Goal: Task Accomplishment & Management: Use online tool/utility

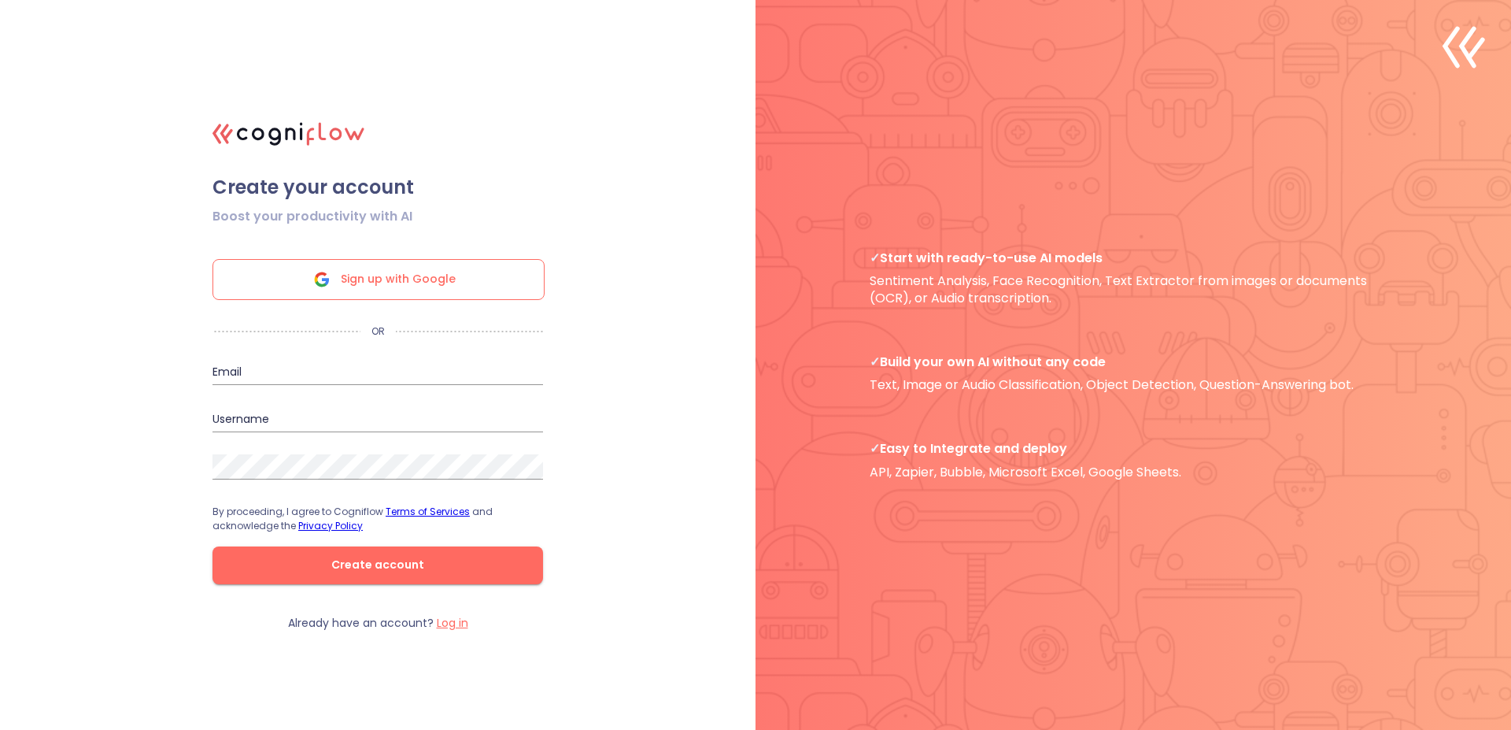
click at [330, 383] on input "email" at bounding box center [378, 372] width 331 height 25
type input "[PERSON_NAME][EMAIL_ADDRESS][DOMAIN_NAME]"
click at [283, 412] on input "david" at bounding box center [378, 419] width 331 height 25
click at [267, 413] on input "david" at bounding box center [378, 419] width 331 height 25
type input "[PERSON_NAME][EMAIL_ADDRESS][DOMAIN_NAME]"
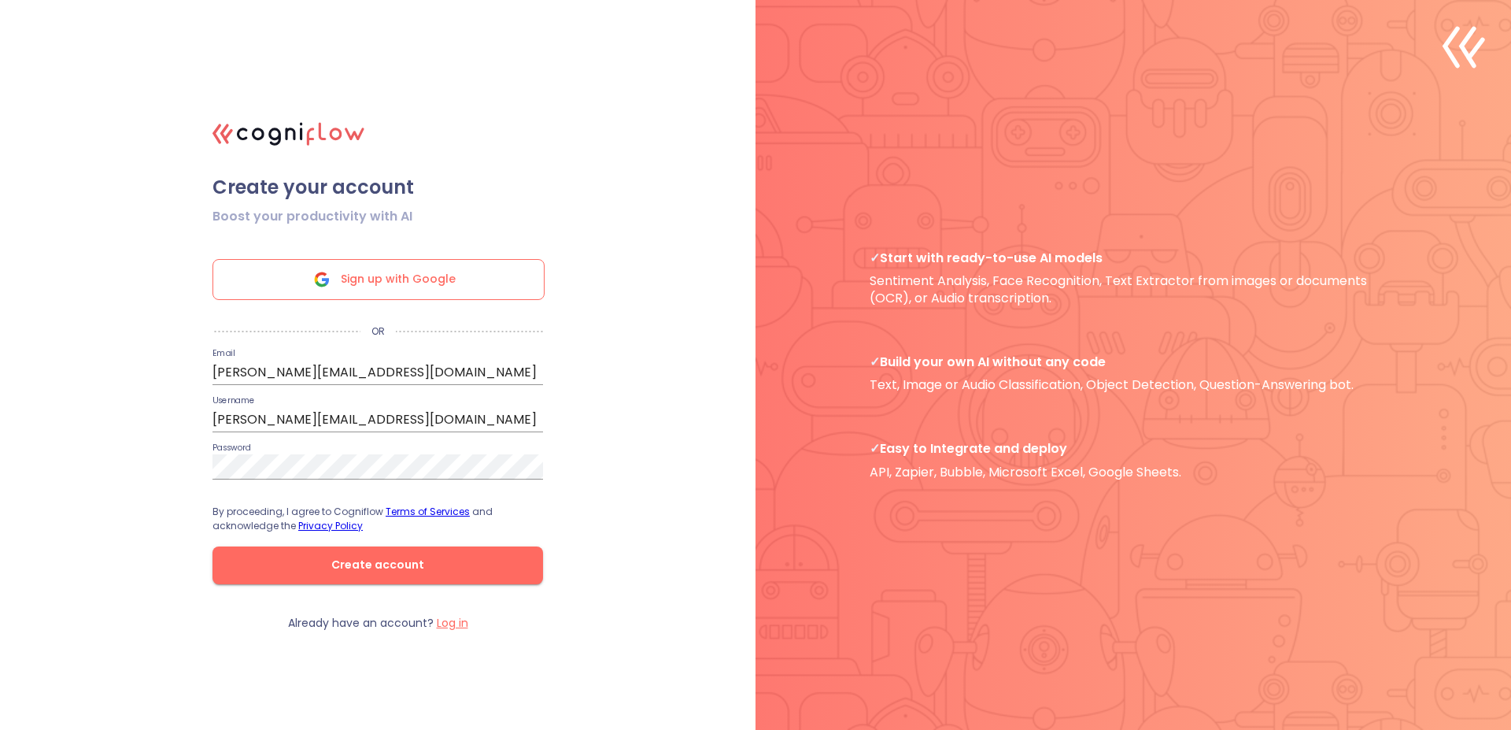
click at [427, 568] on span "Create account" at bounding box center [378, 565] width 280 height 20
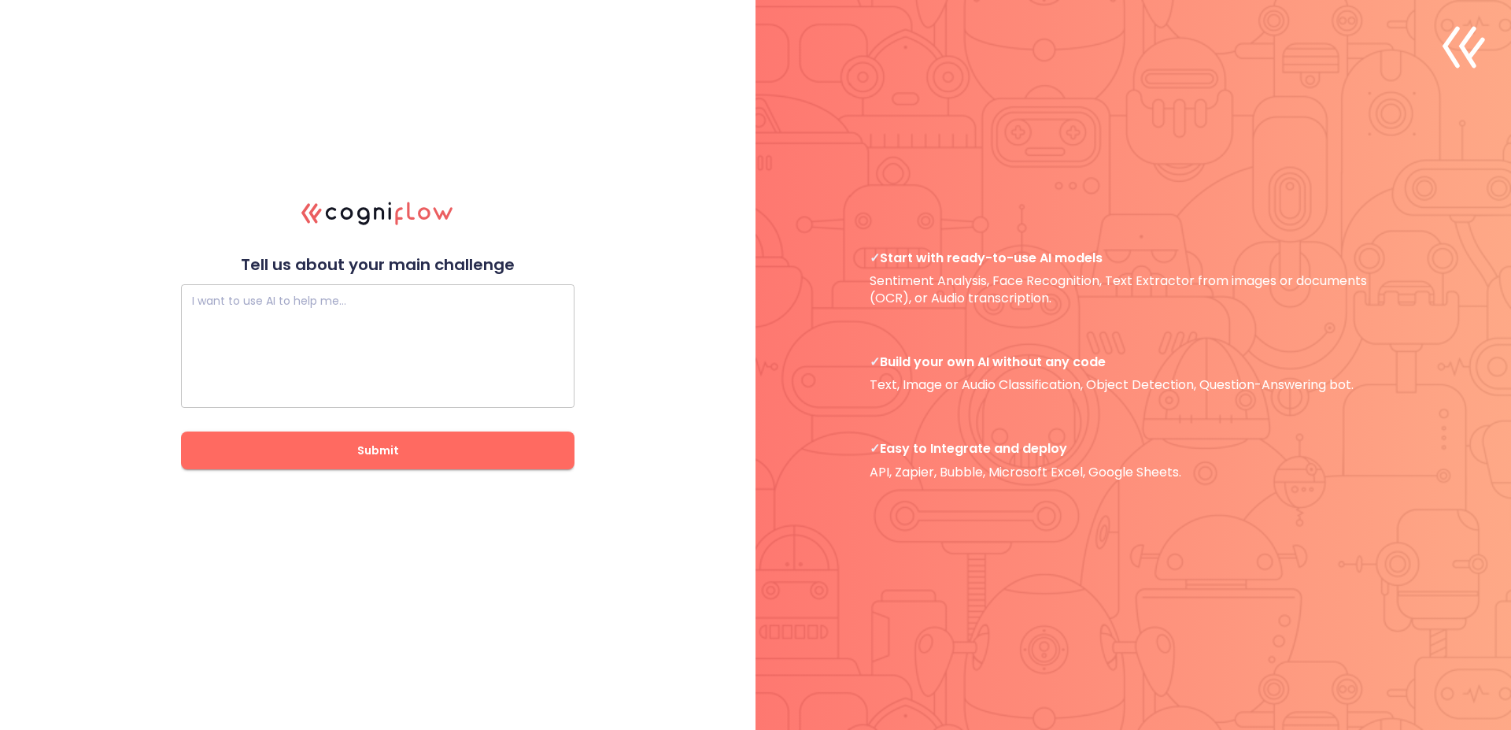
click at [371, 317] on textarea at bounding box center [378, 346] width 372 height 94
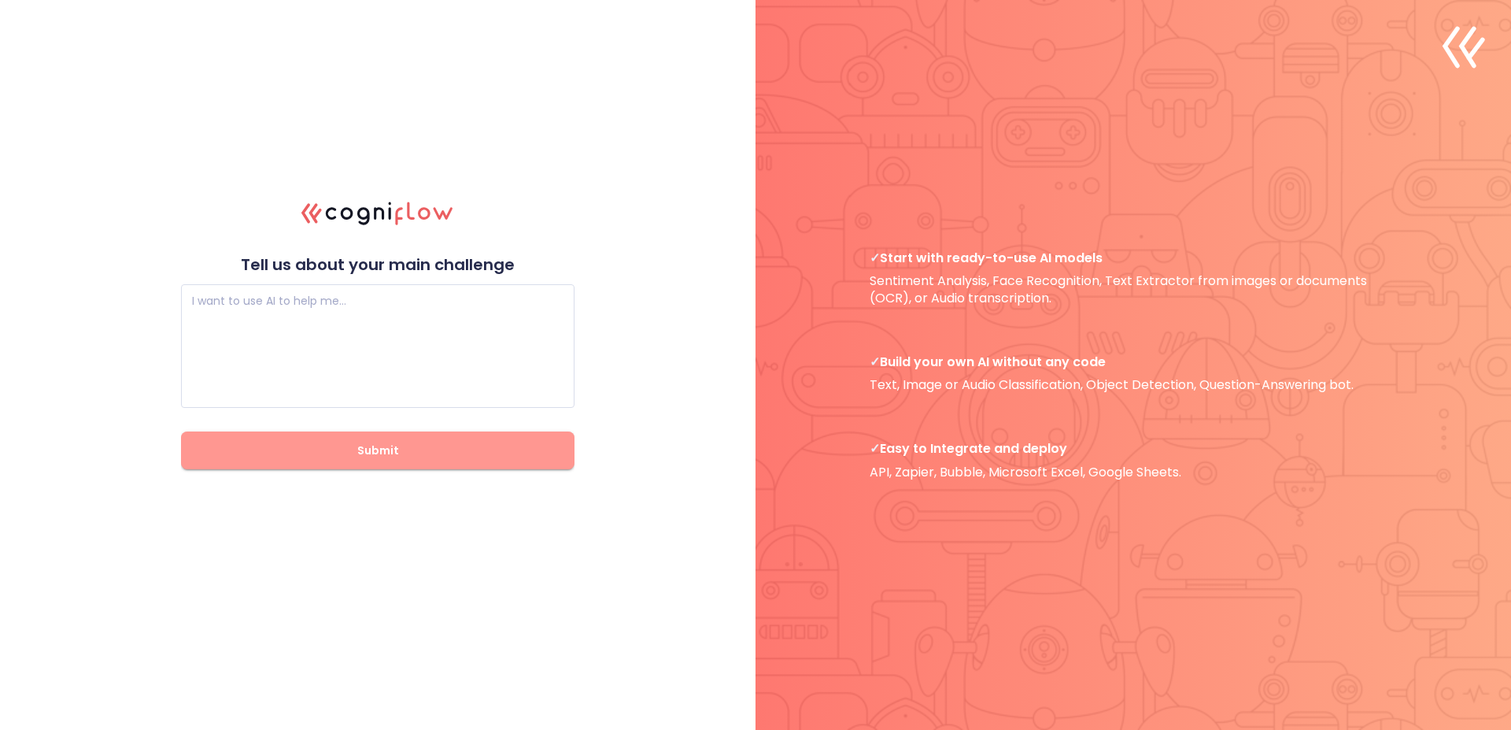
click at [463, 456] on span "Submit" at bounding box center [377, 451] width 343 height 20
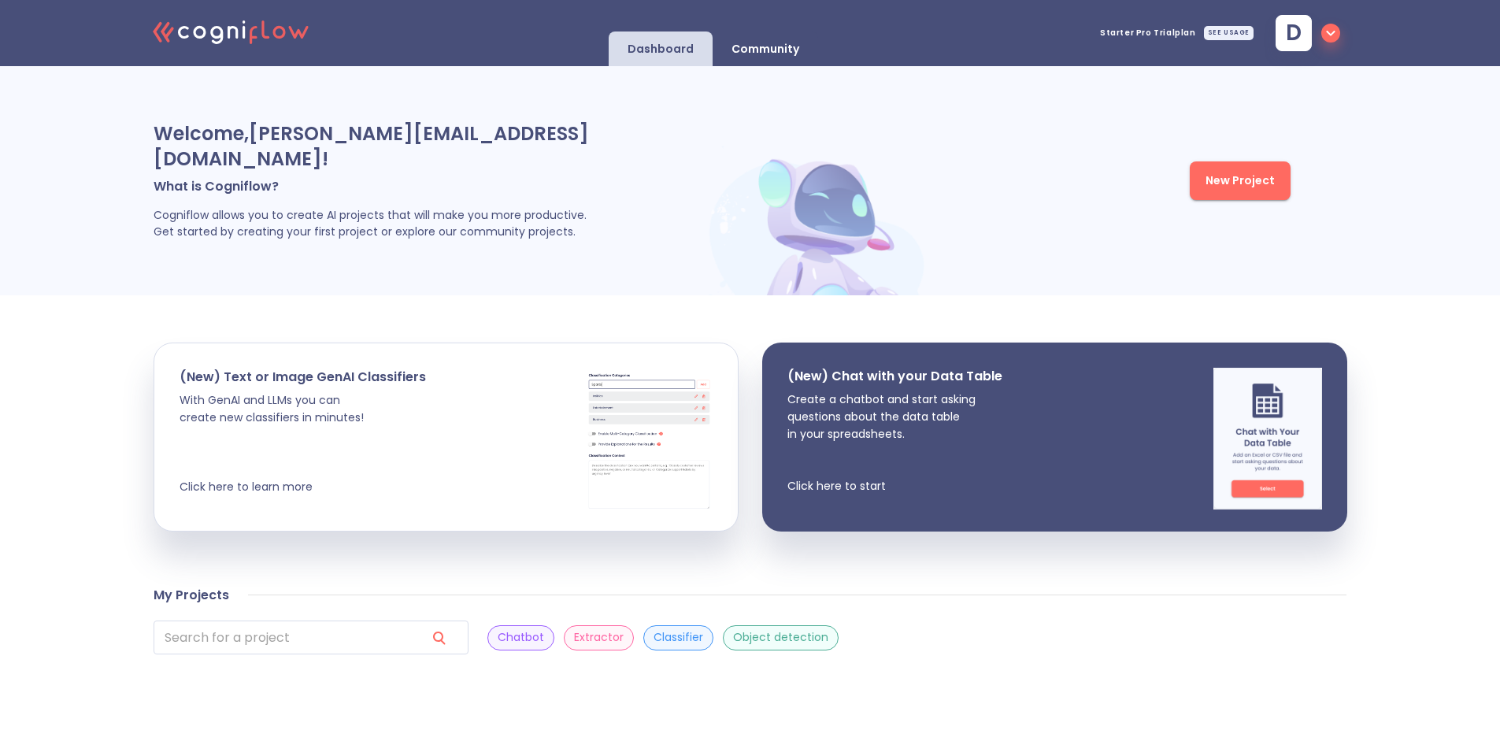
click at [1159, 35] on span "Starter Pro Trial plan" at bounding box center [1148, 33] width 96 height 8
click at [1326, 34] on icon "button" at bounding box center [1330, 33] width 19 height 19
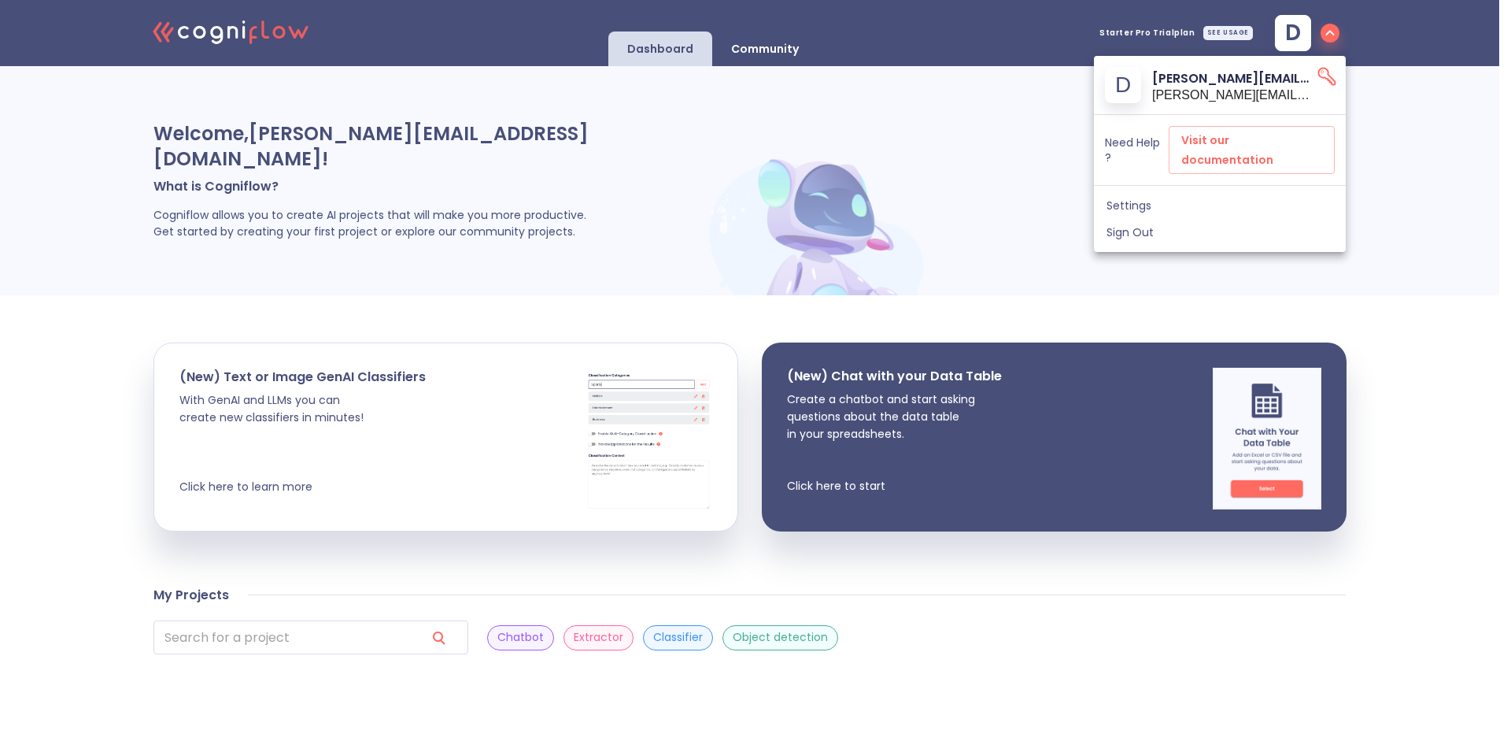
click at [1150, 198] on span "Settings" at bounding box center [1220, 205] width 227 height 14
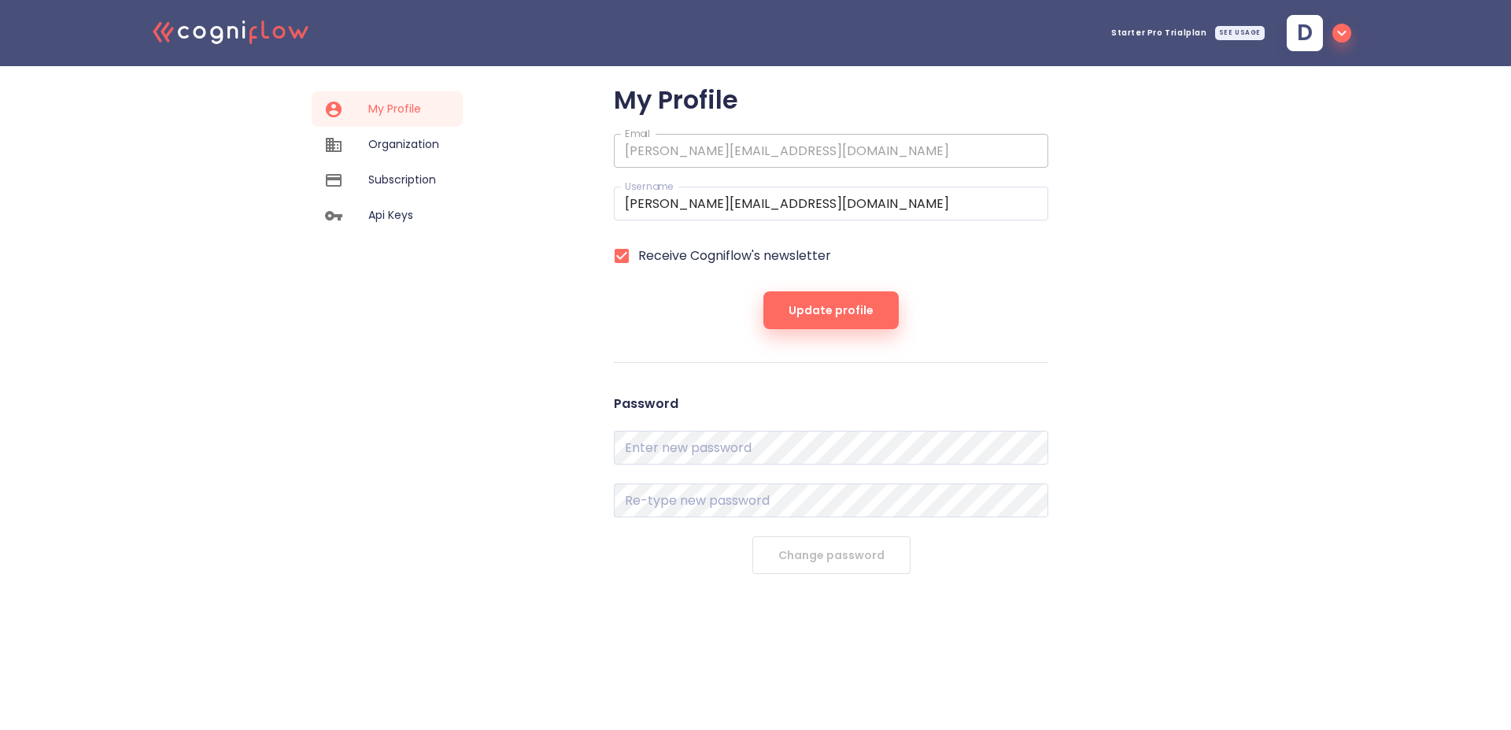
click at [397, 135] on div "Organization" at bounding box center [387, 144] width 151 height 35
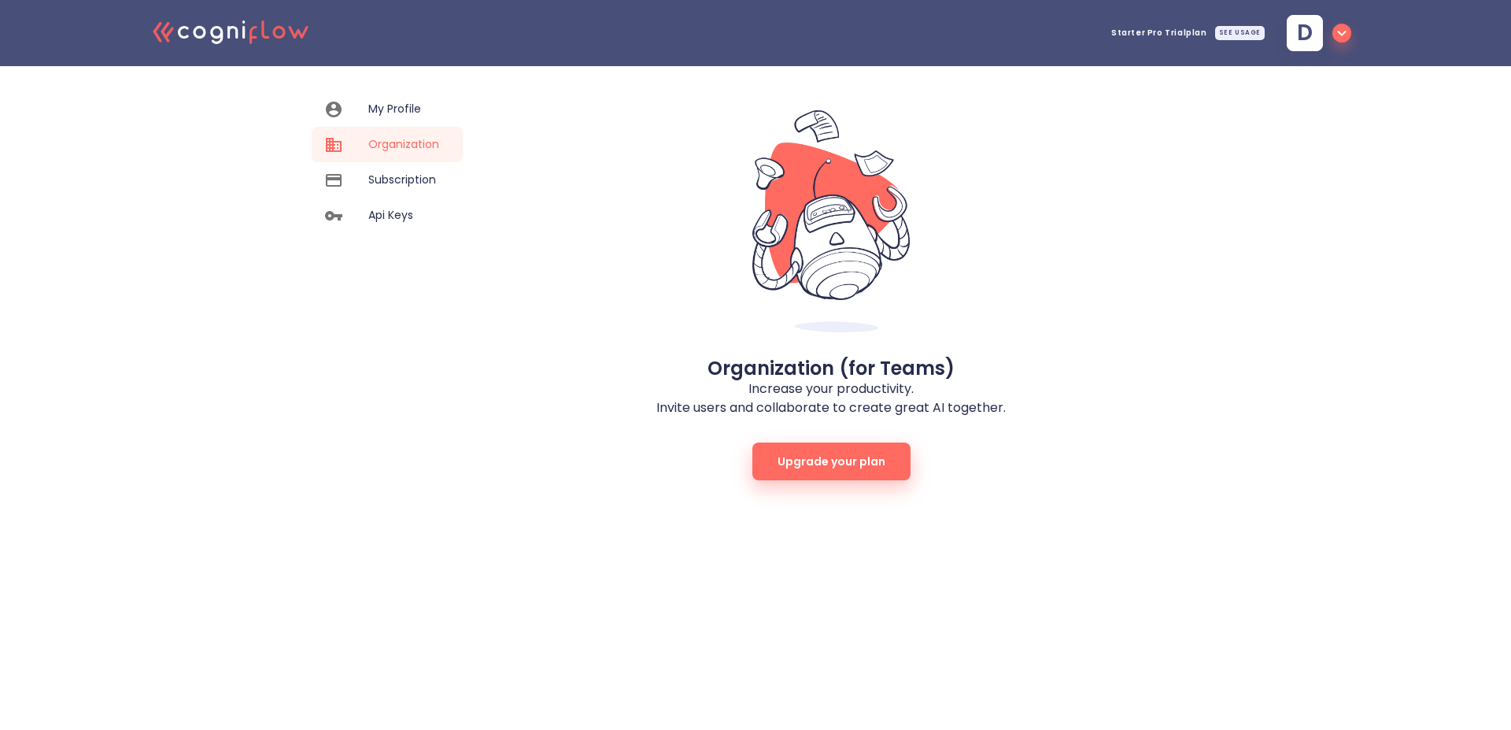
click at [410, 186] on span "Subscription" at bounding box center [403, 180] width 71 height 17
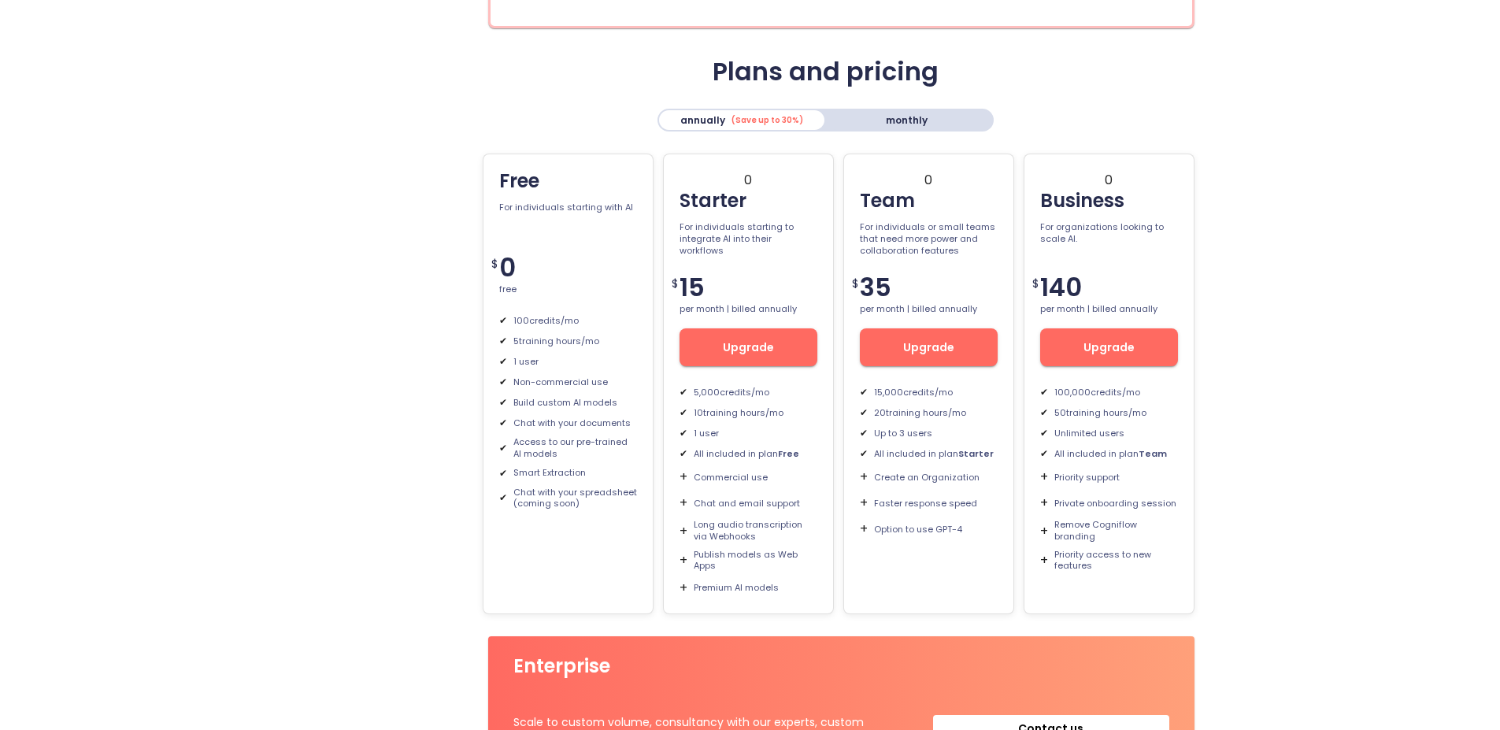
scroll to position [283, 0]
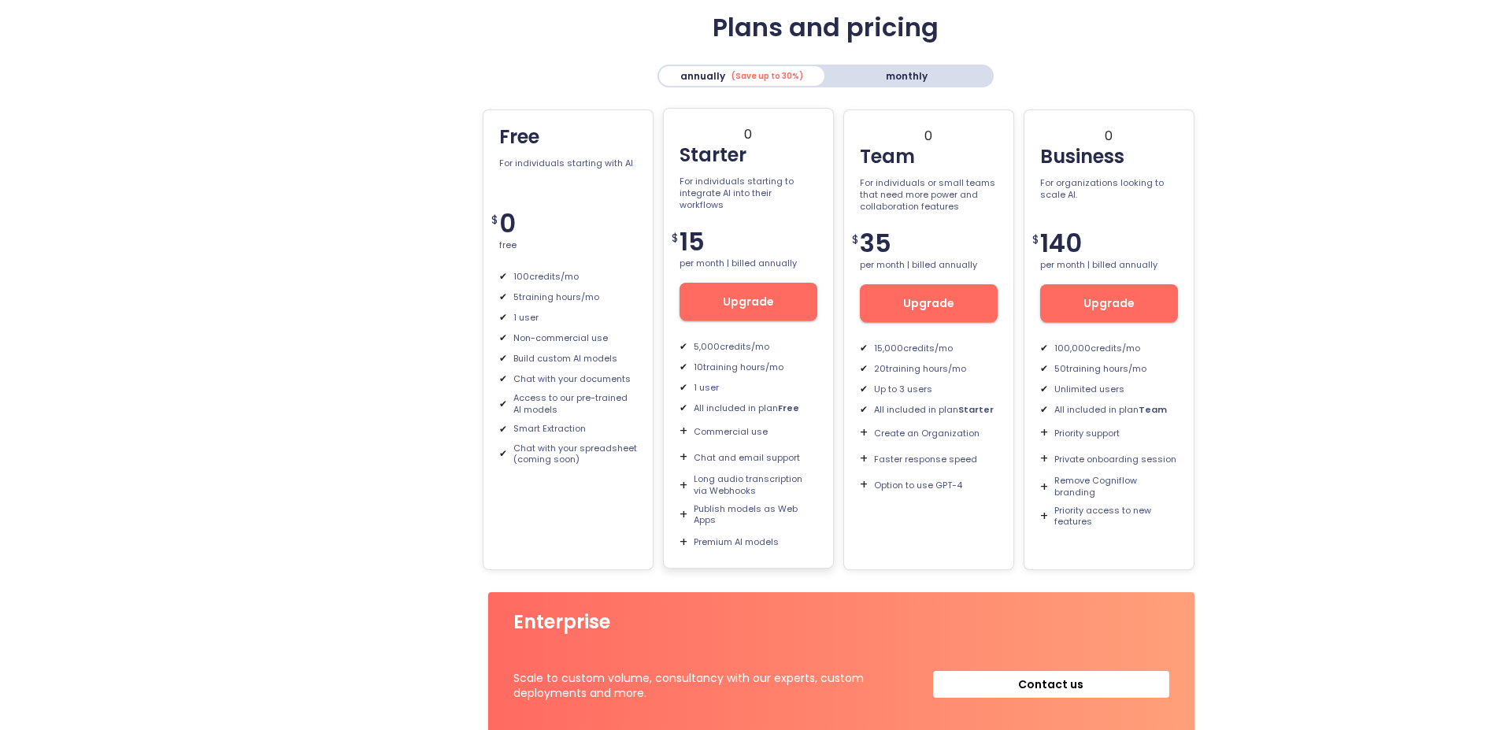
click at [752, 307] on span "Upgrade" at bounding box center [748, 302] width 113 height 20
click at [920, 77] on p "monthly" at bounding box center [907, 76] width 42 height 14
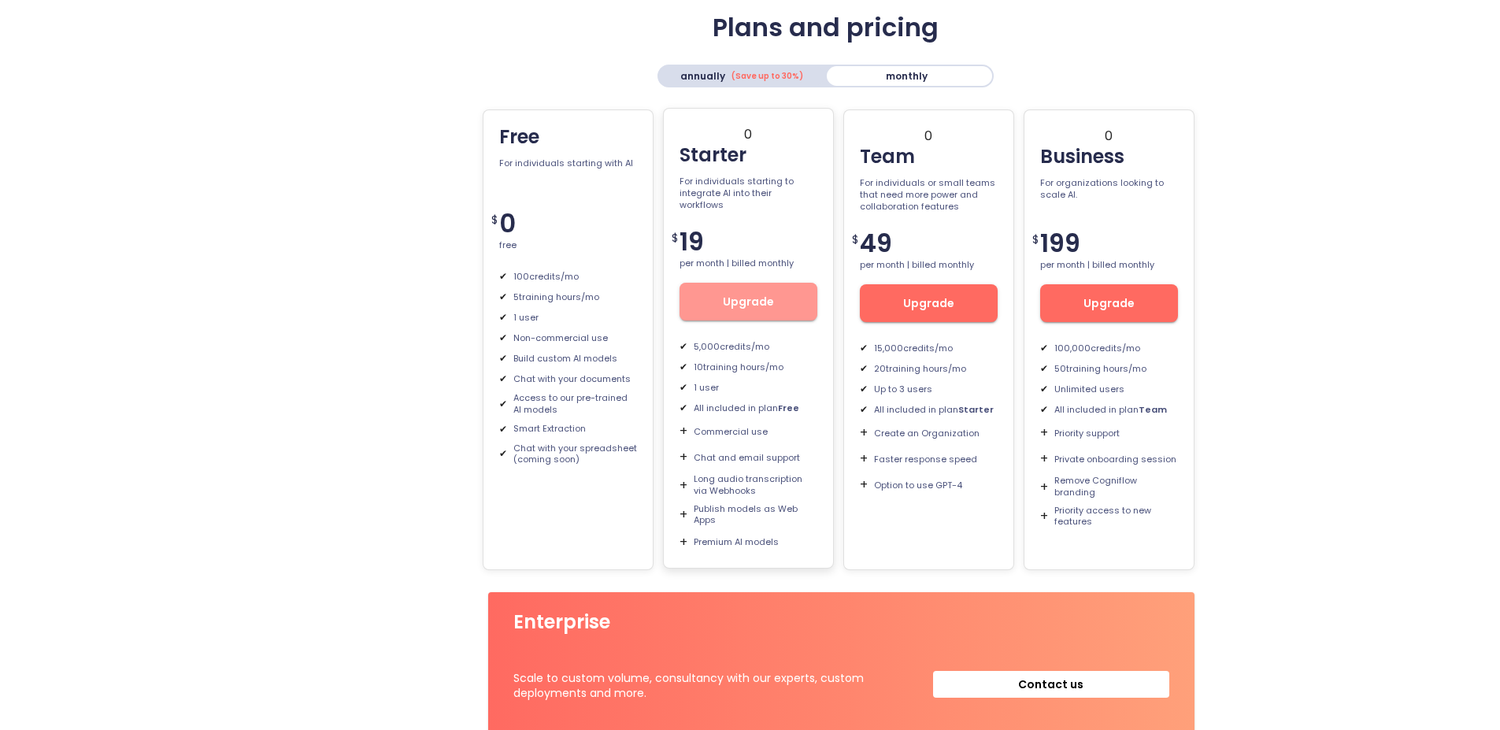
click at [767, 308] on span "Upgrade" at bounding box center [748, 302] width 113 height 20
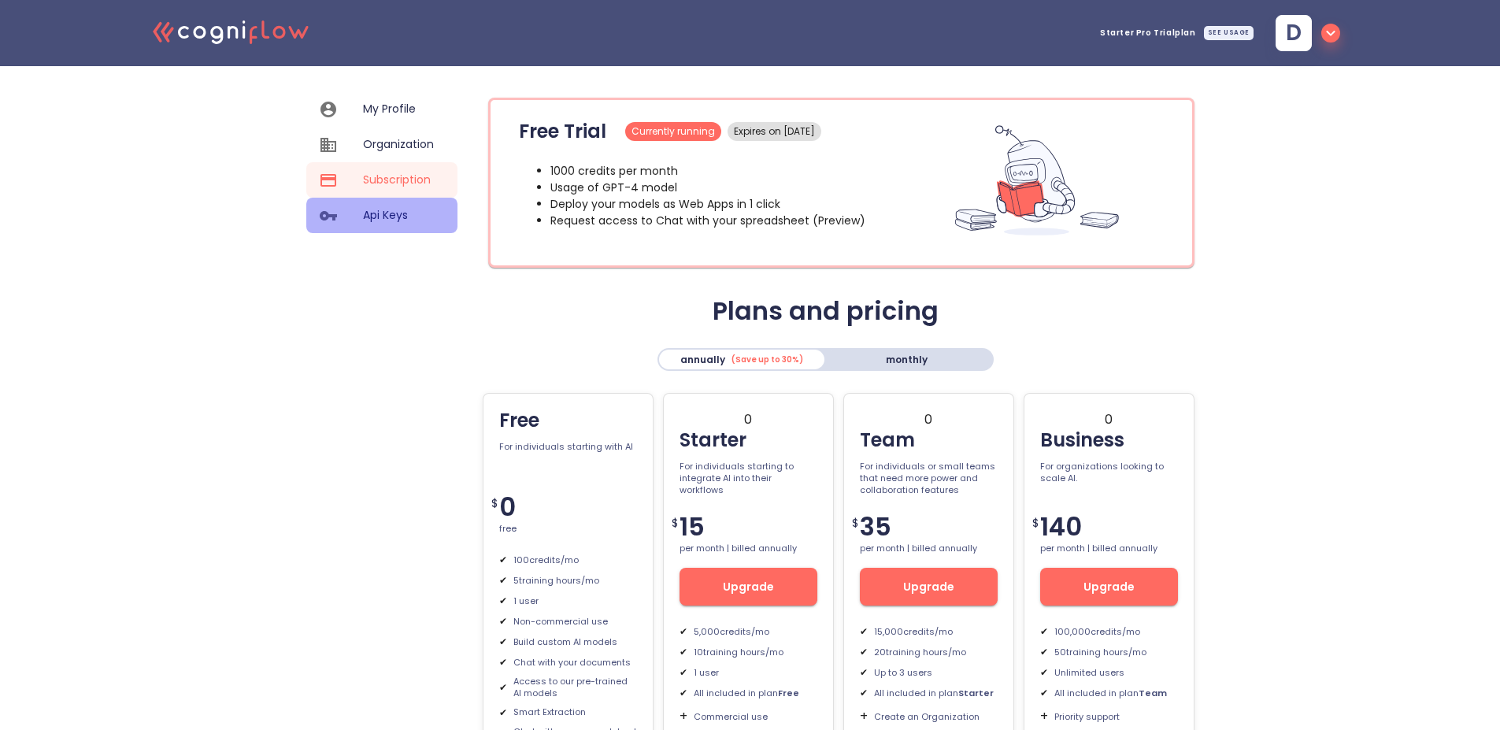
click at [387, 213] on span "Api Keys" at bounding box center [398, 215] width 71 height 17
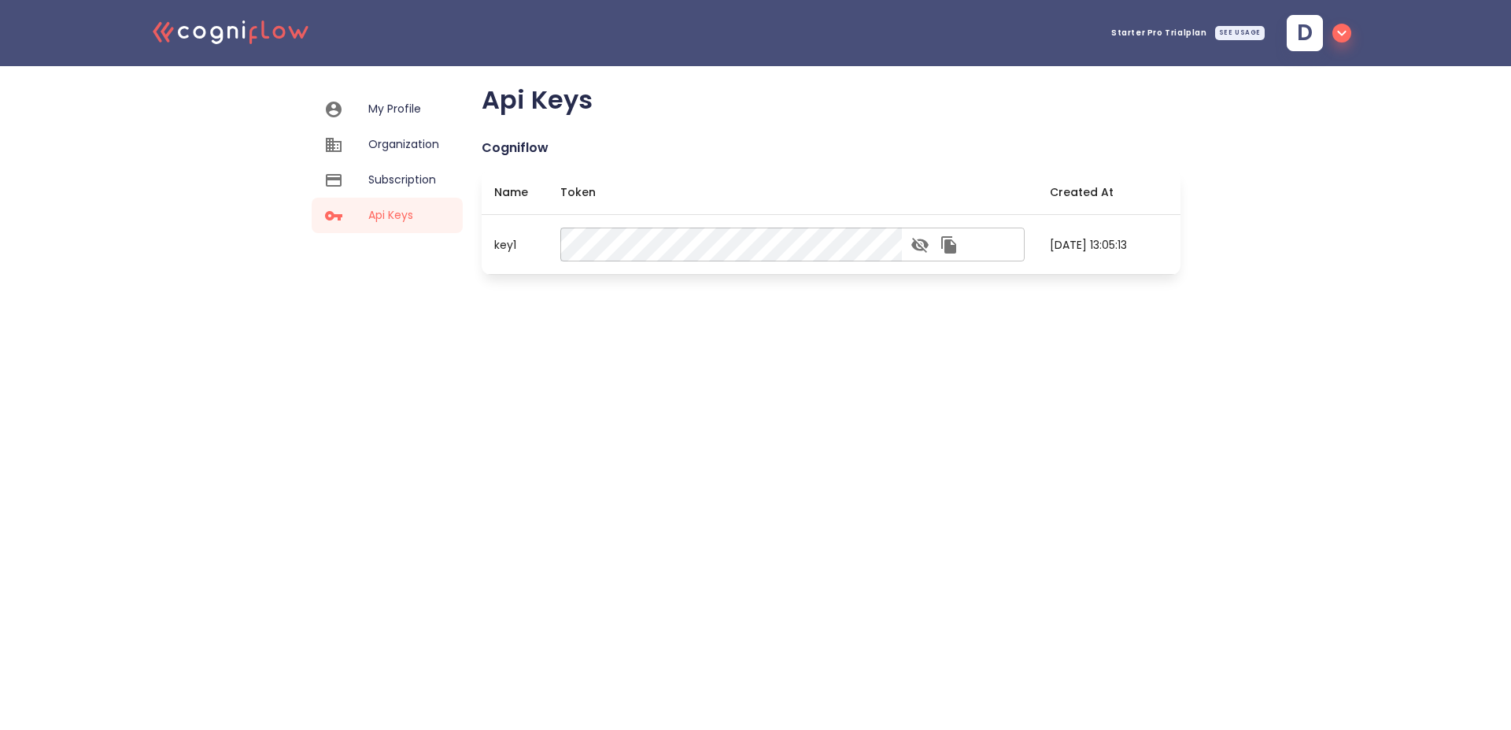
click at [928, 242] on icon "button" at bounding box center [920, 244] width 19 height 19
click at [955, 243] on icon "button" at bounding box center [948, 244] width 15 height 17
click at [398, 181] on span "Subscription" at bounding box center [403, 180] width 71 height 17
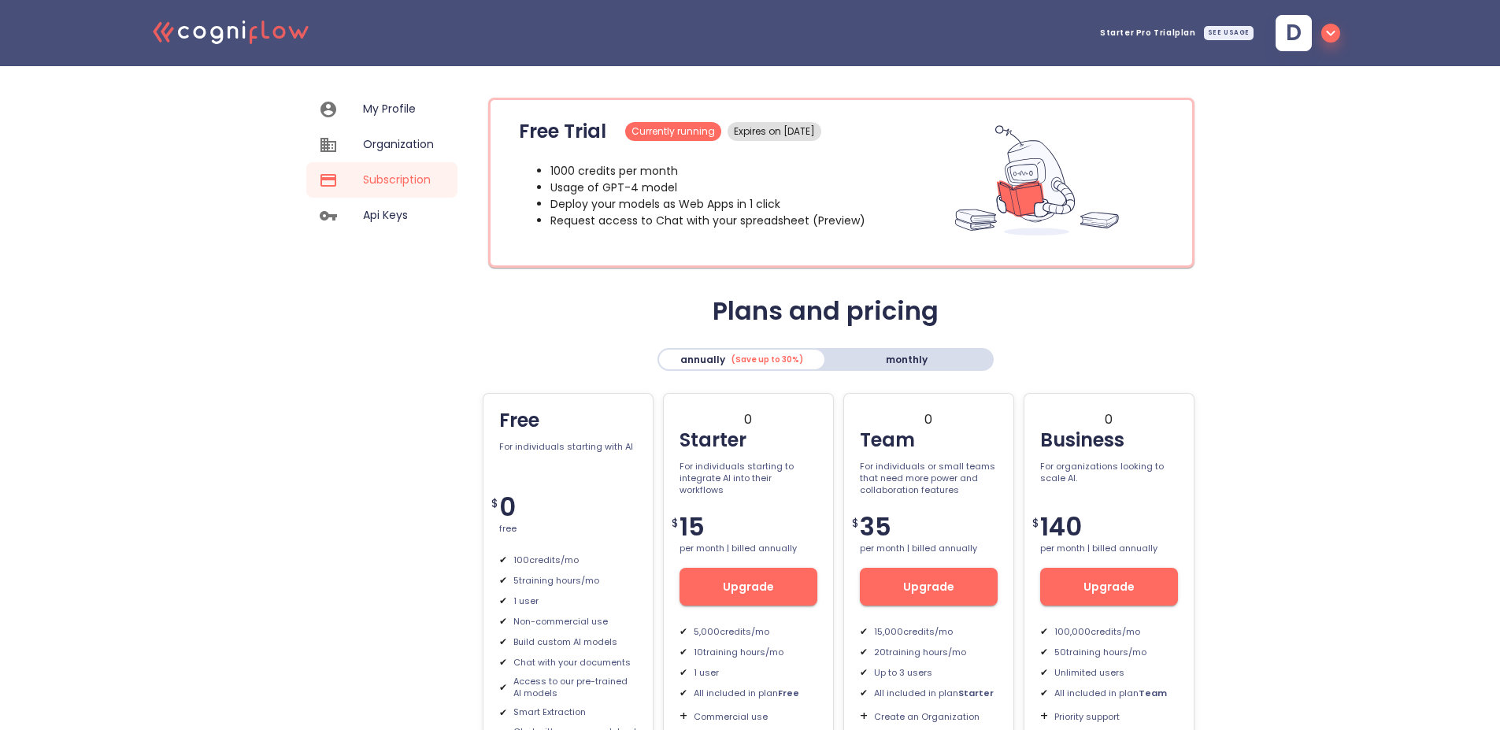
click at [260, 31] on icon ".cls-1{fill:#141624;}.cls-2{fill:#eb5e60;}.cls-3{fill:none;stroke:#eb5e60;strok…" at bounding box center [231, 31] width 173 height 48
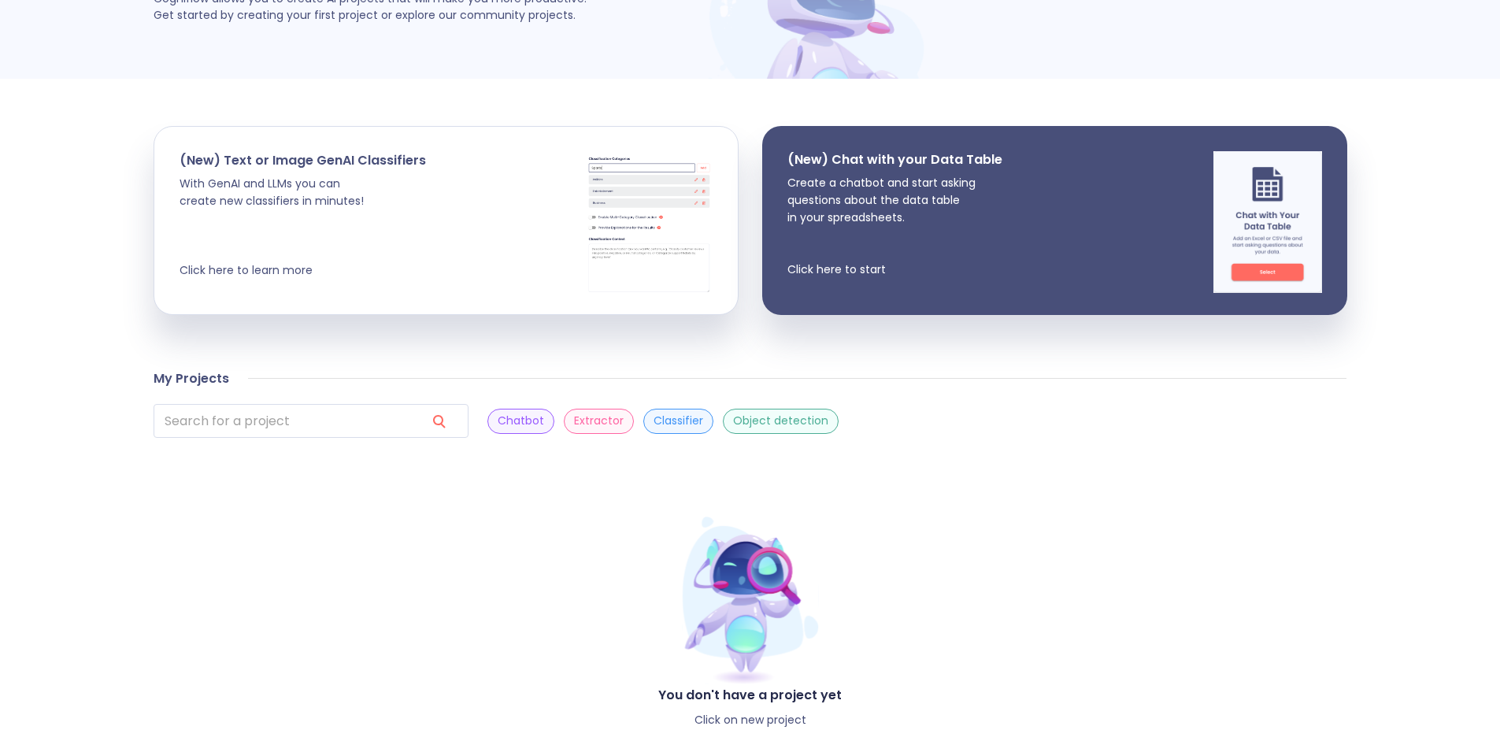
scroll to position [275, 0]
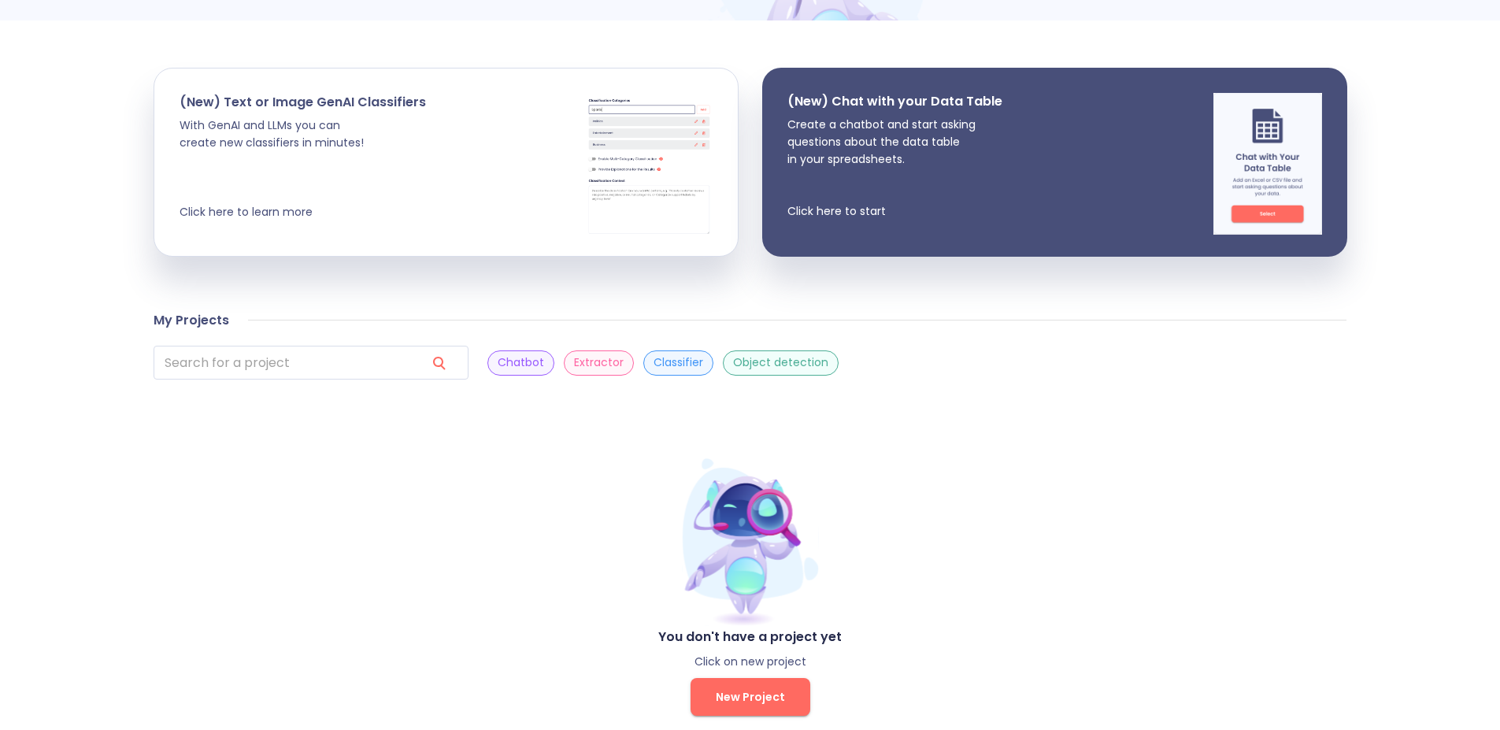
click at [781, 687] on span "New Project" at bounding box center [750, 697] width 69 height 20
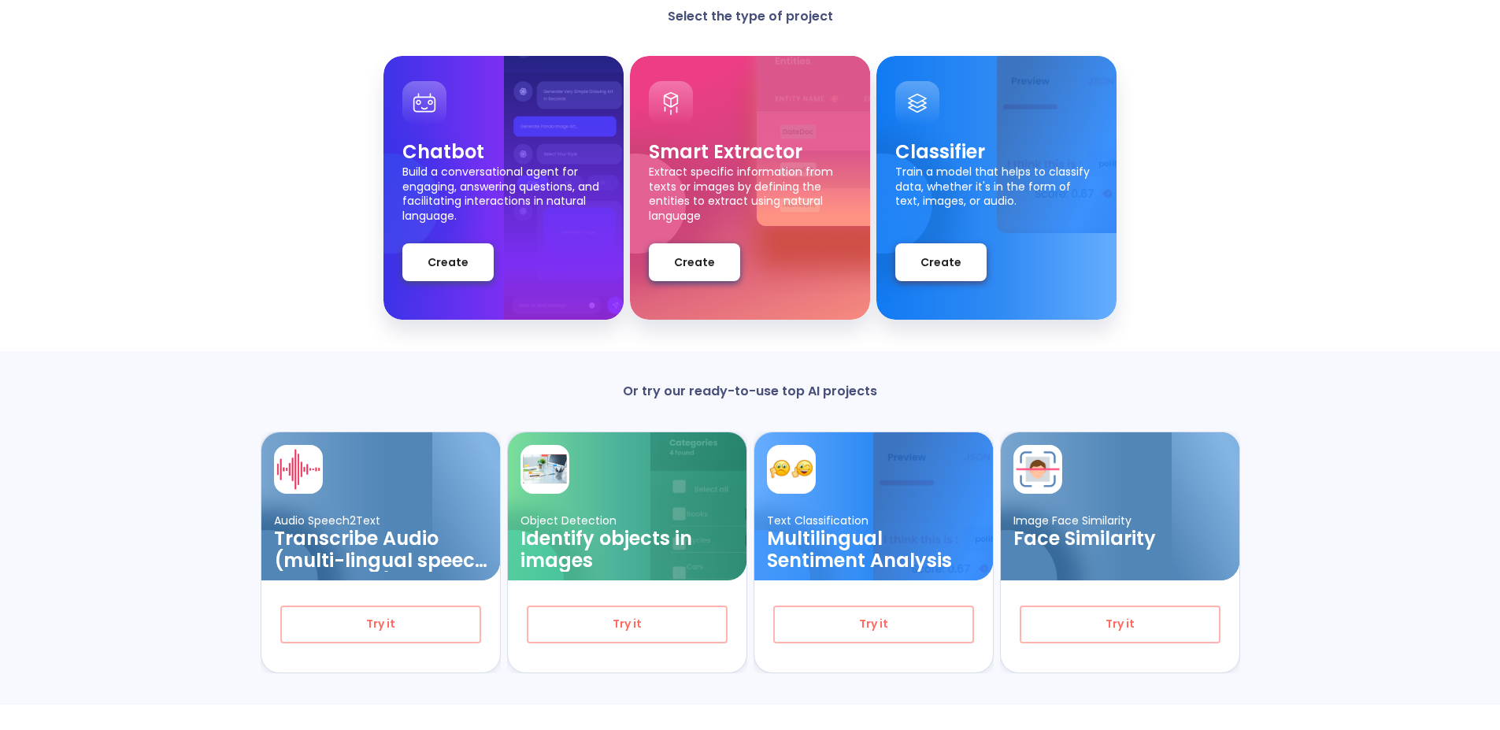
scroll to position [126, 0]
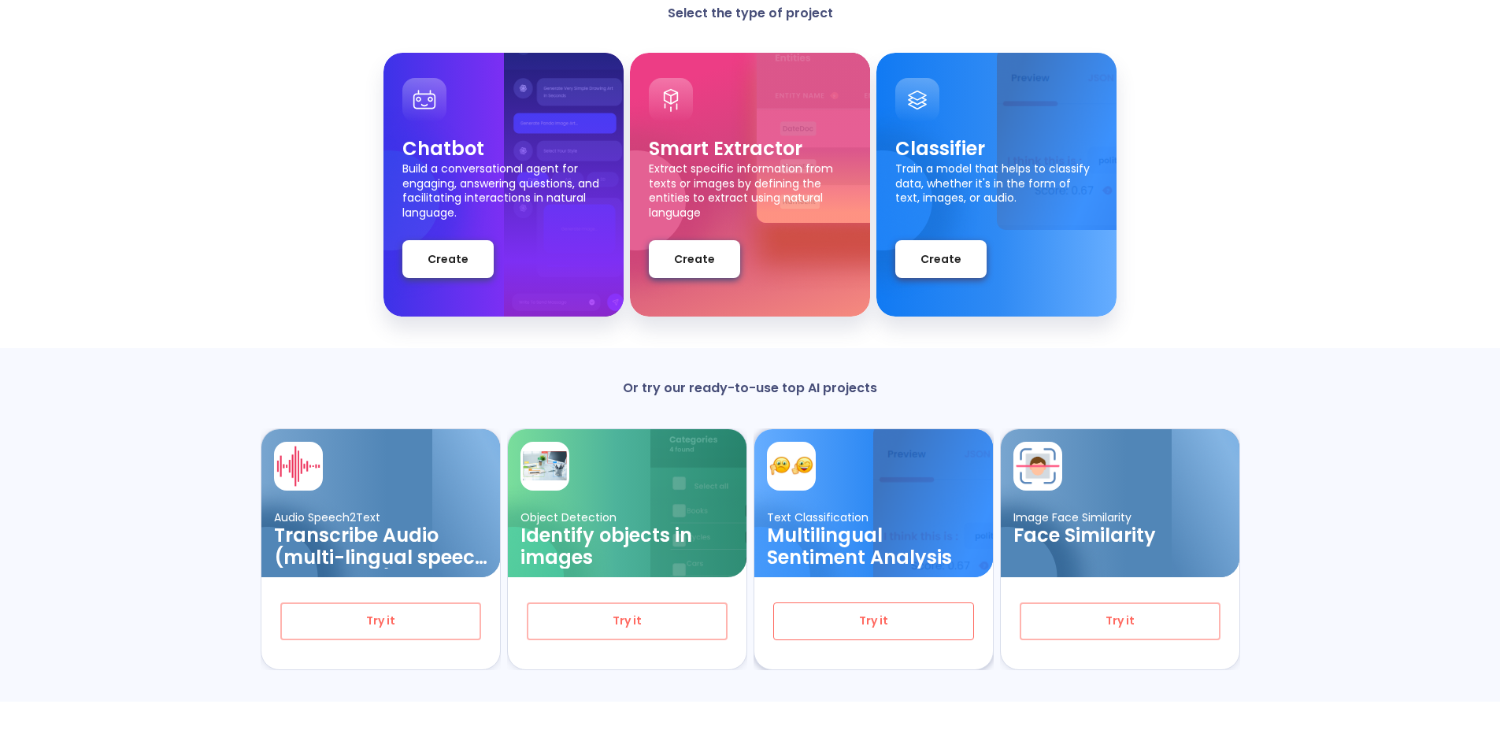
click at [876, 623] on span "Try it" at bounding box center [873, 621] width 149 height 20
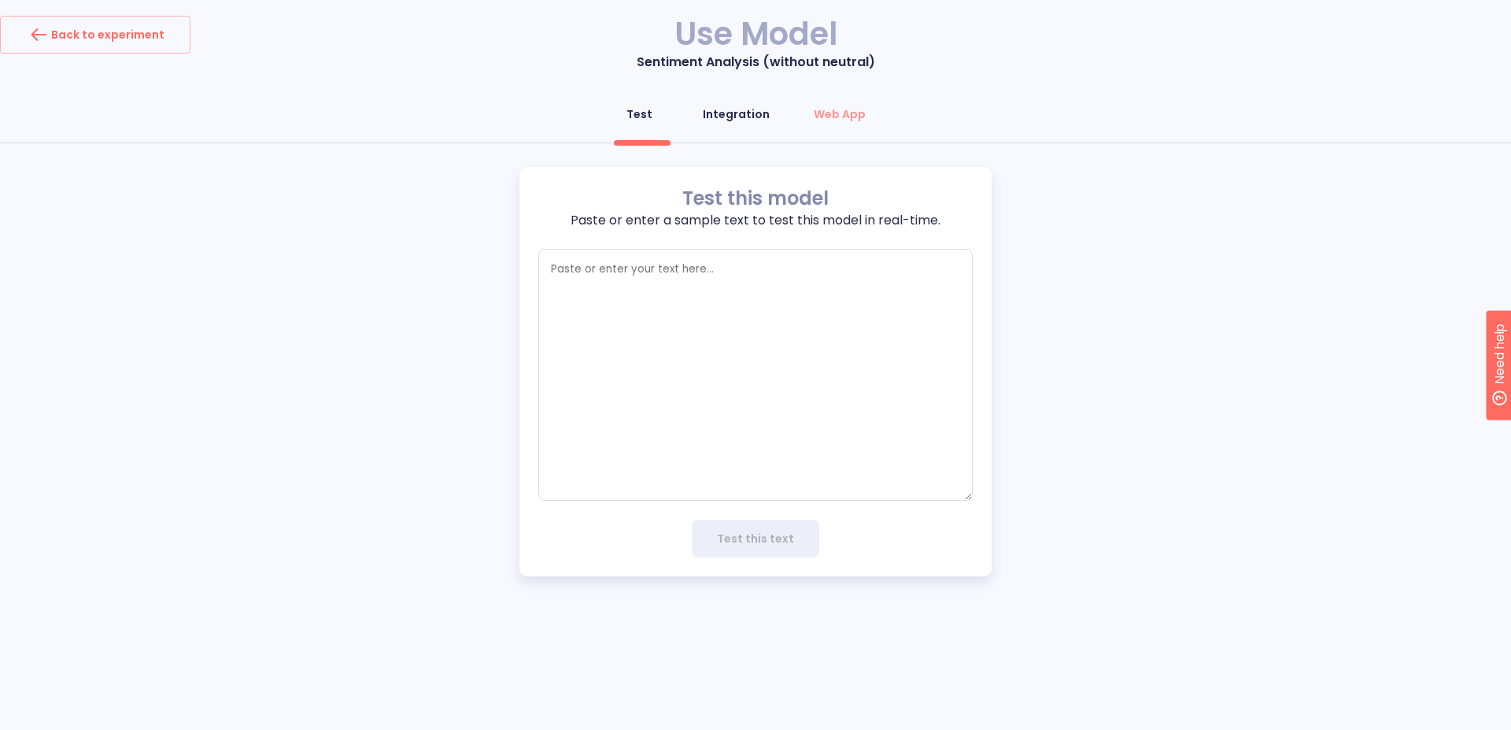
click at [738, 114] on div "Integration" at bounding box center [736, 114] width 67 height 16
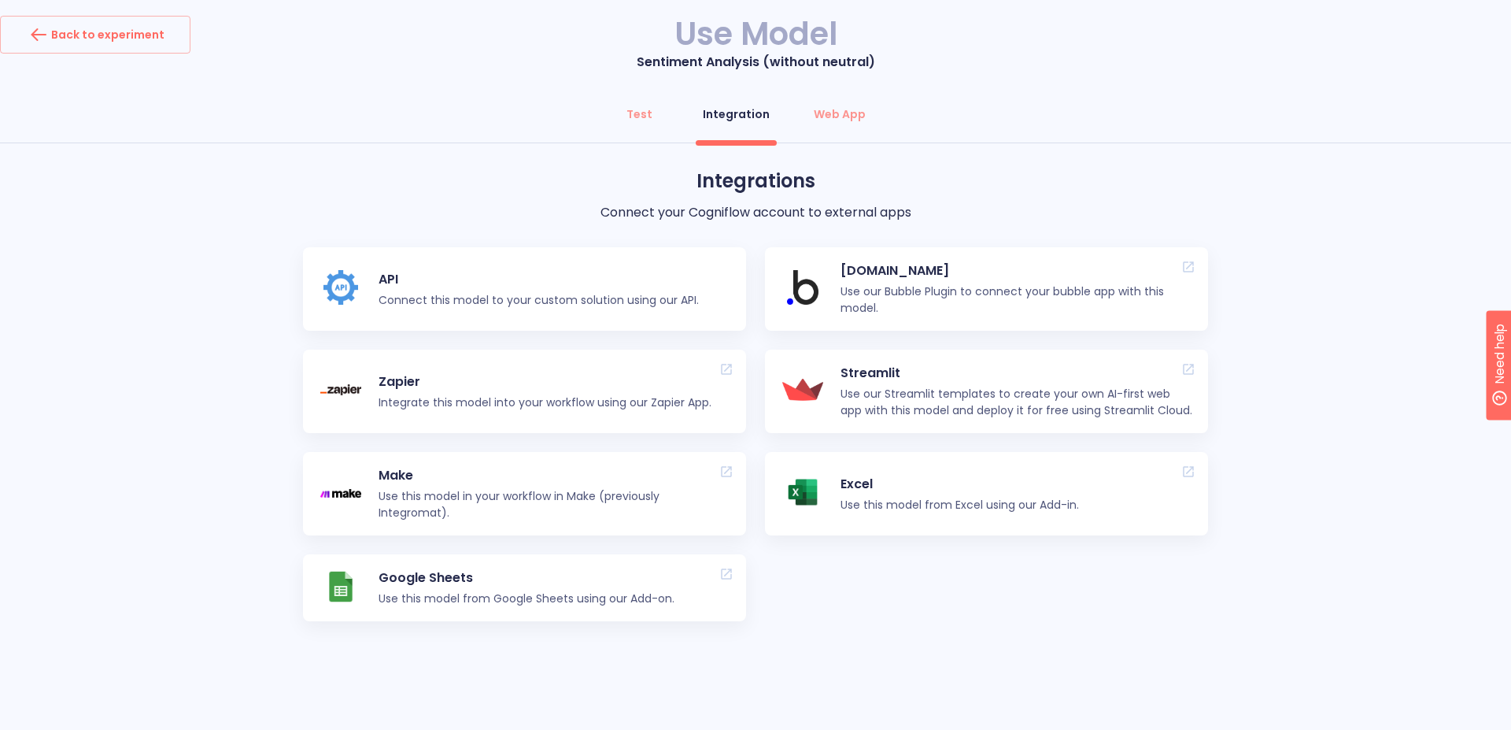
click at [478, 295] on p "Connect this model to your custom solution using our API." at bounding box center [539, 300] width 320 height 17
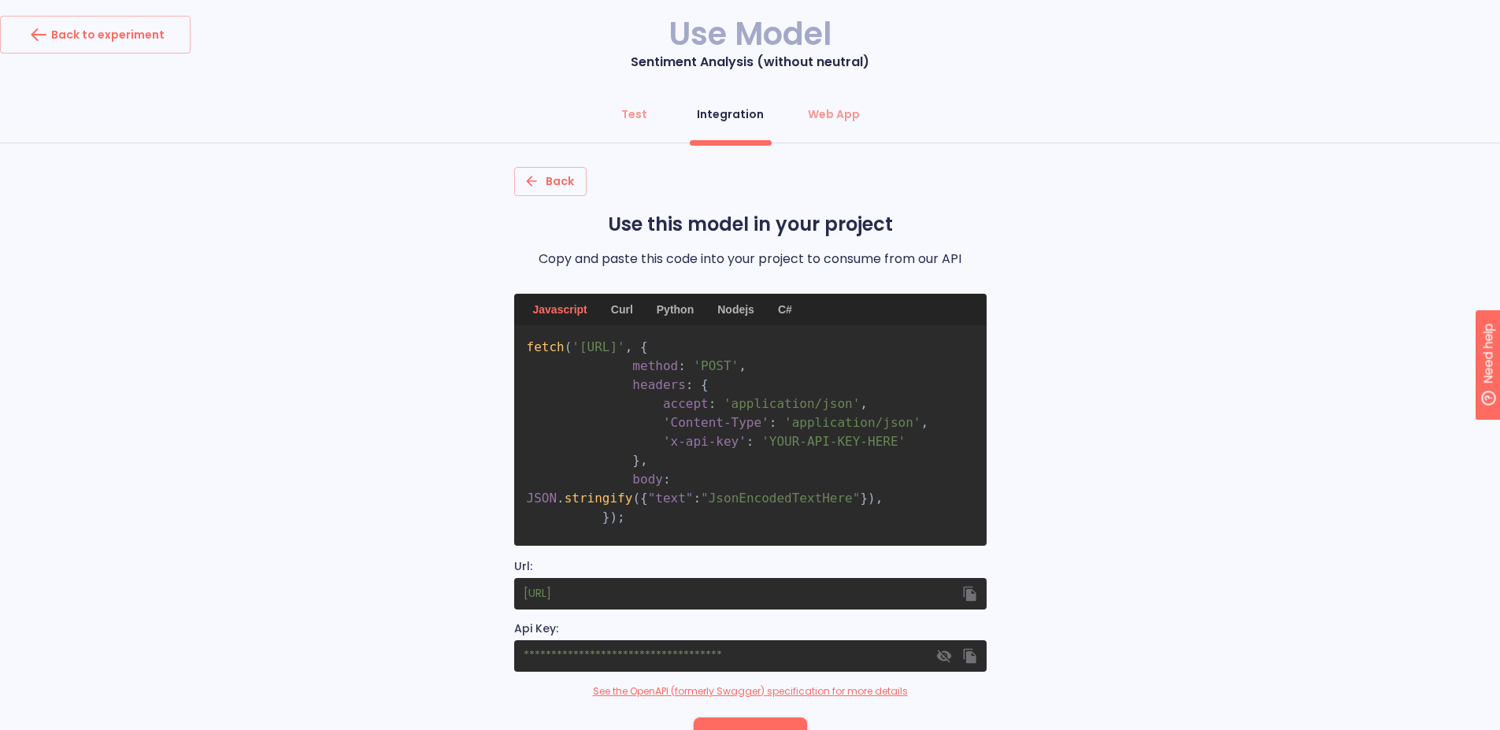
drag, startPoint x: 264, startPoint y: 110, endPoint x: 250, endPoint y: 113, distance: 13.7
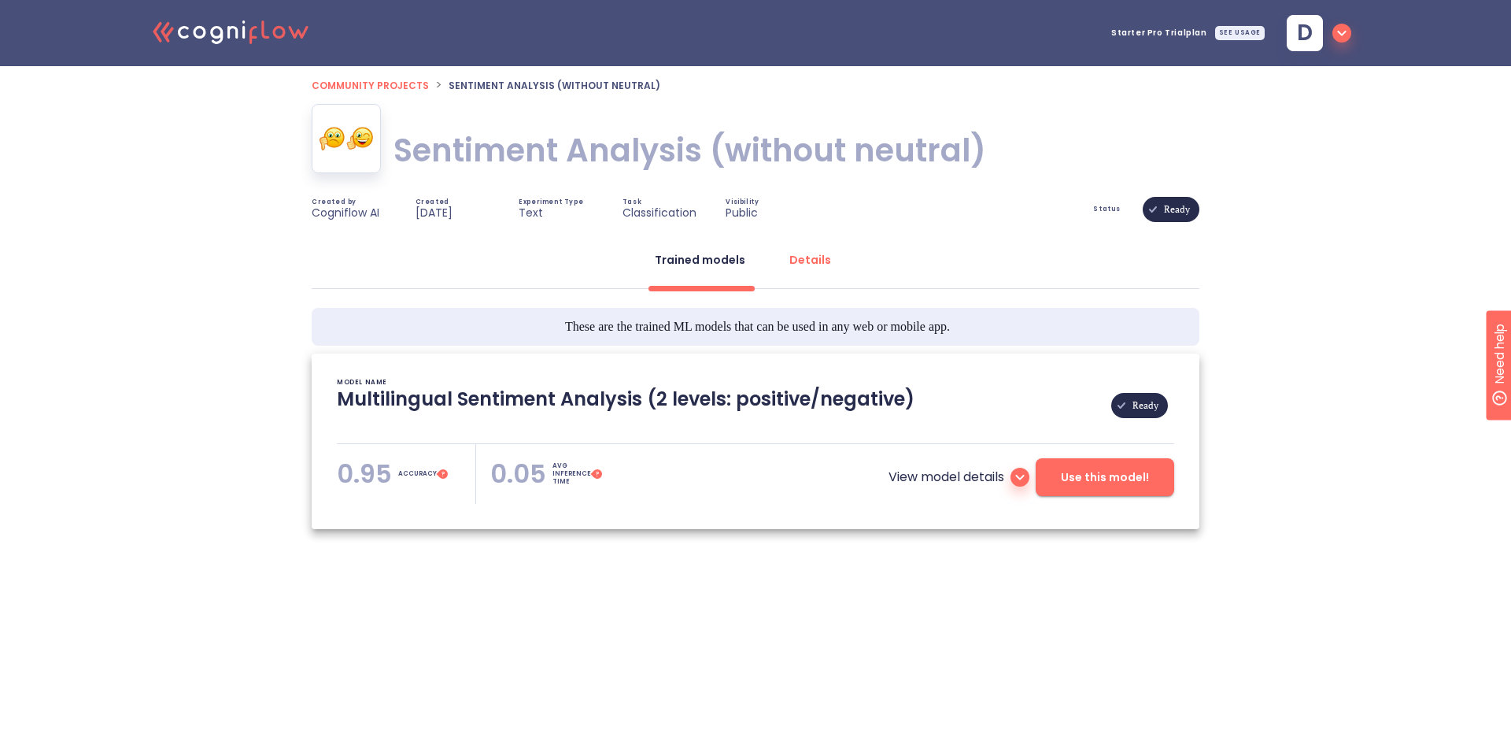
type textarea "[[DATE] 03:41:27]- Pretrained Multilingual (en, nl, de, fr, it, es) Sentiment A…"
click at [1021, 478] on icon at bounding box center [1019, 478] width 9 height 6
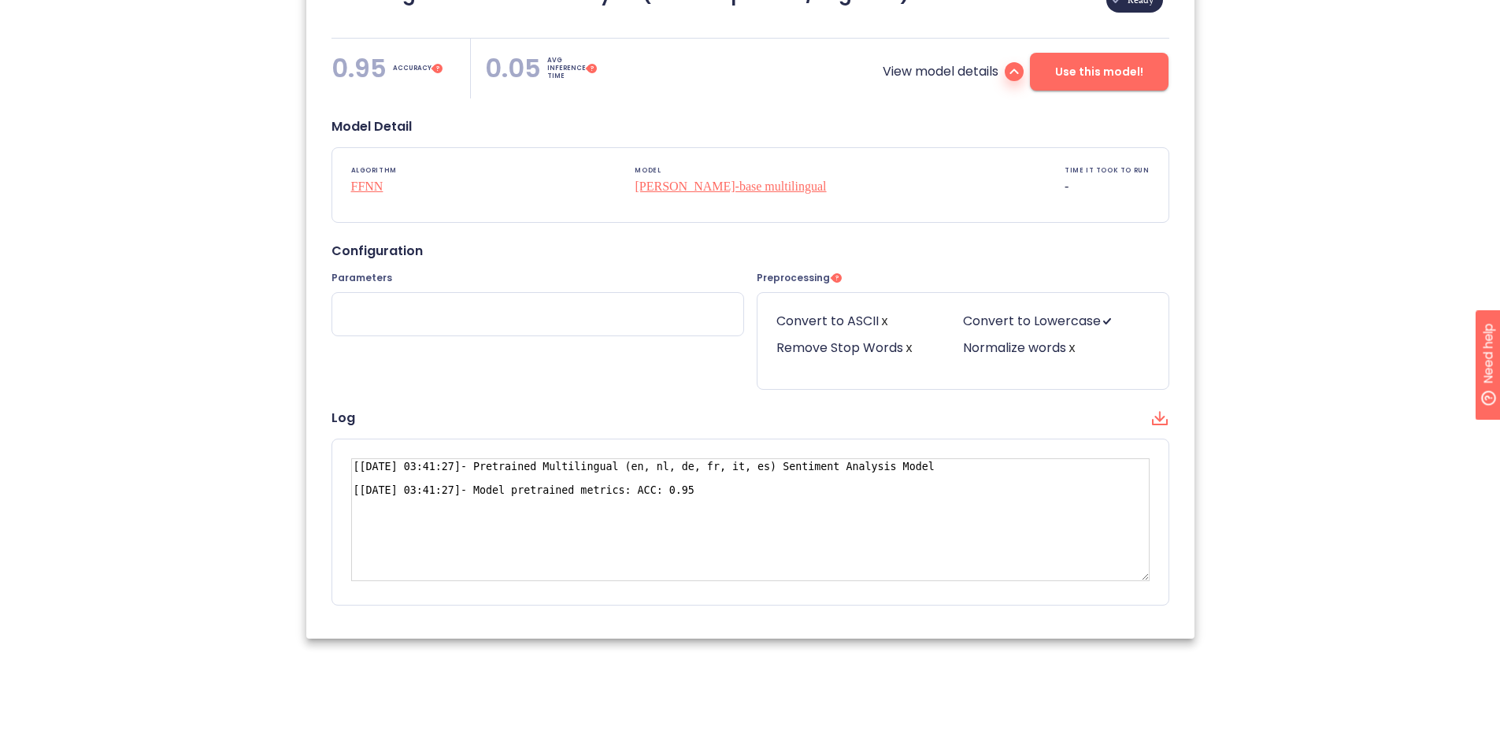
scroll to position [406, 0]
click at [886, 323] on div "Convert to ASCII x" at bounding box center [869, 324] width 187 height 27
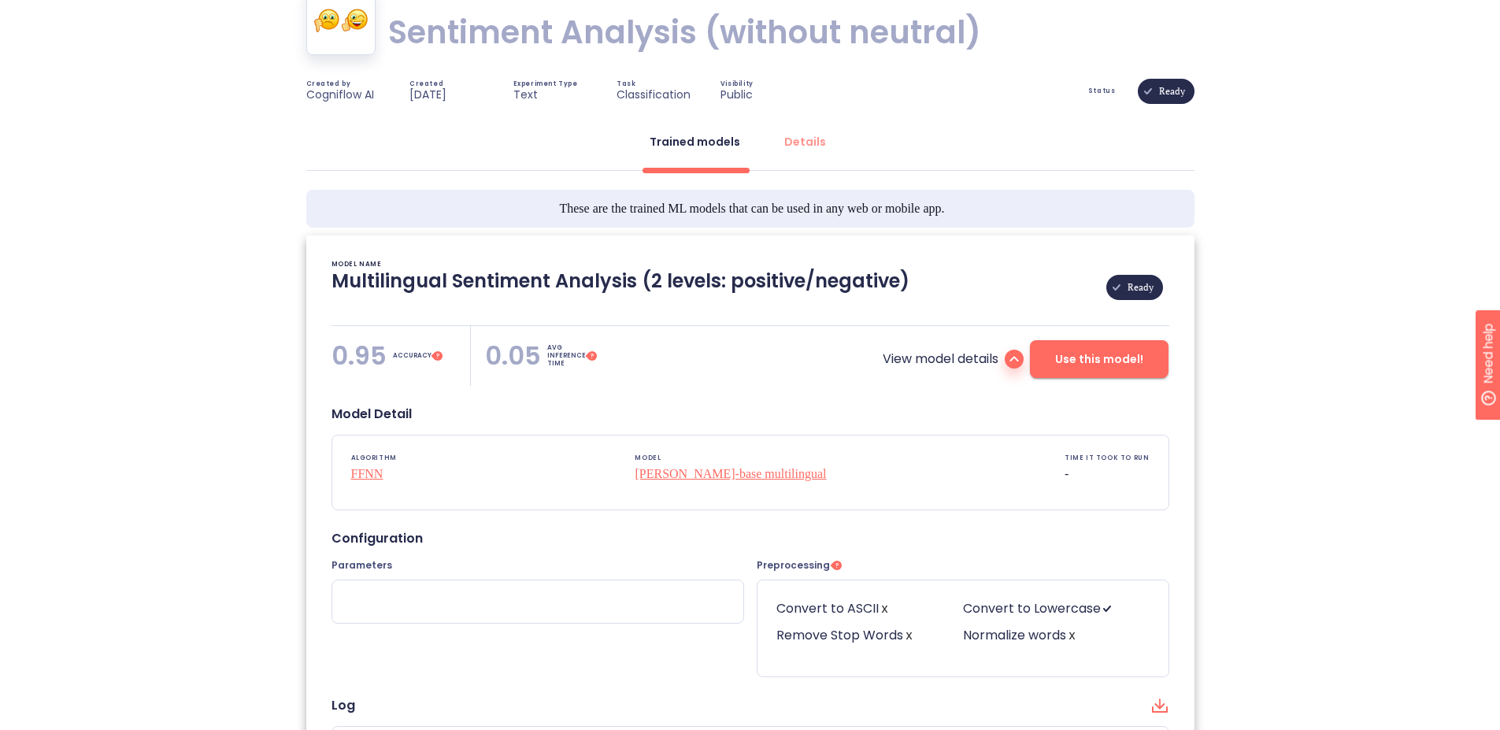
scroll to position [113, 0]
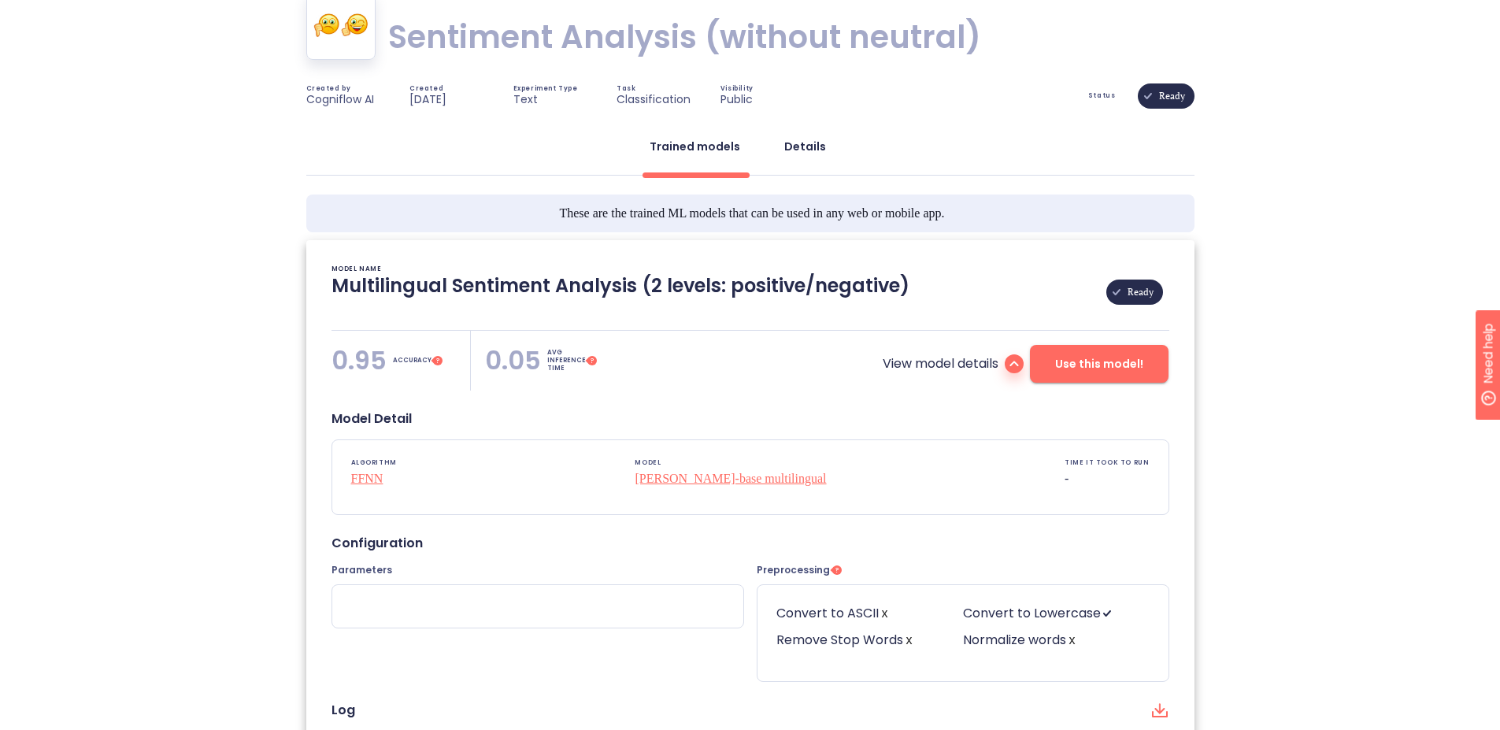
click at [801, 158] on button "Details" at bounding box center [805, 147] width 61 height 38
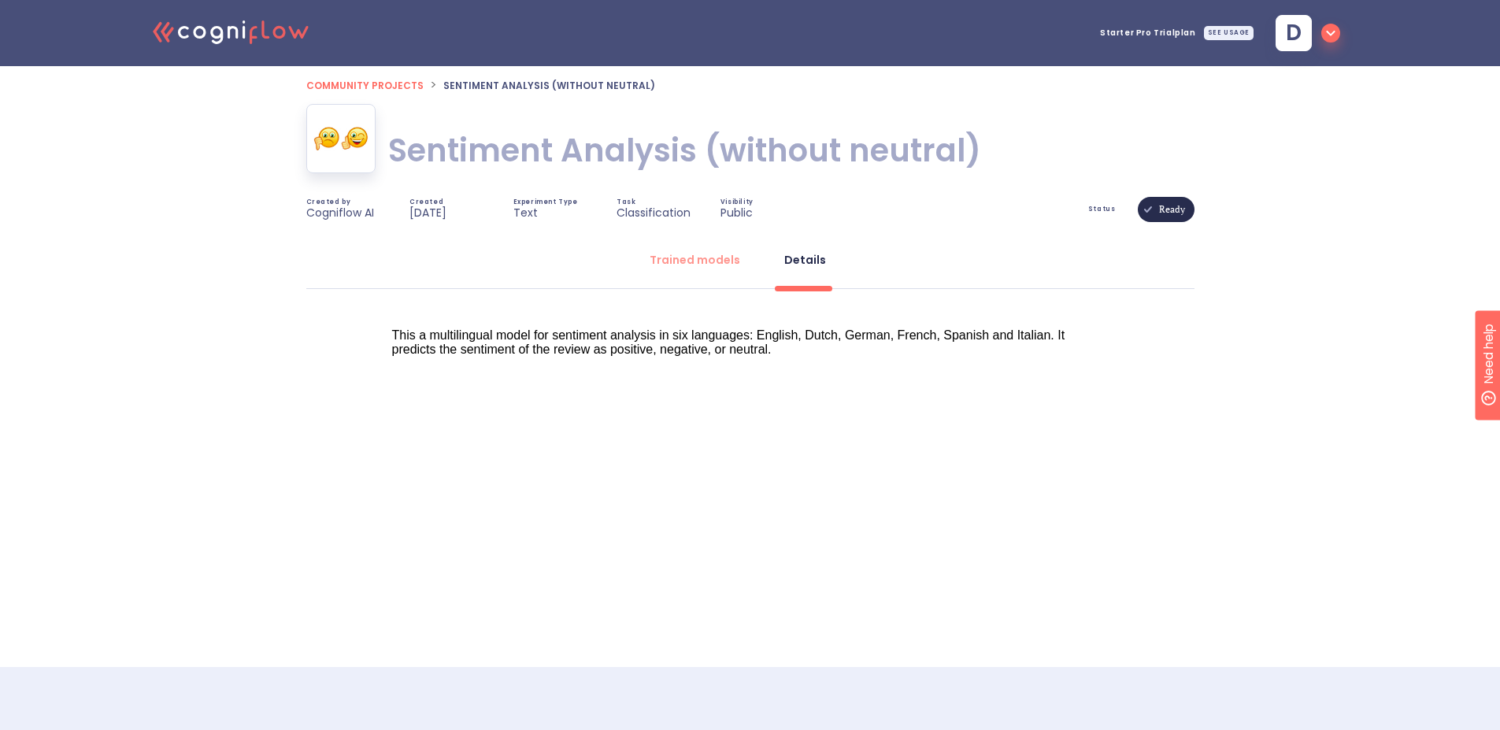
scroll to position [0, 0]
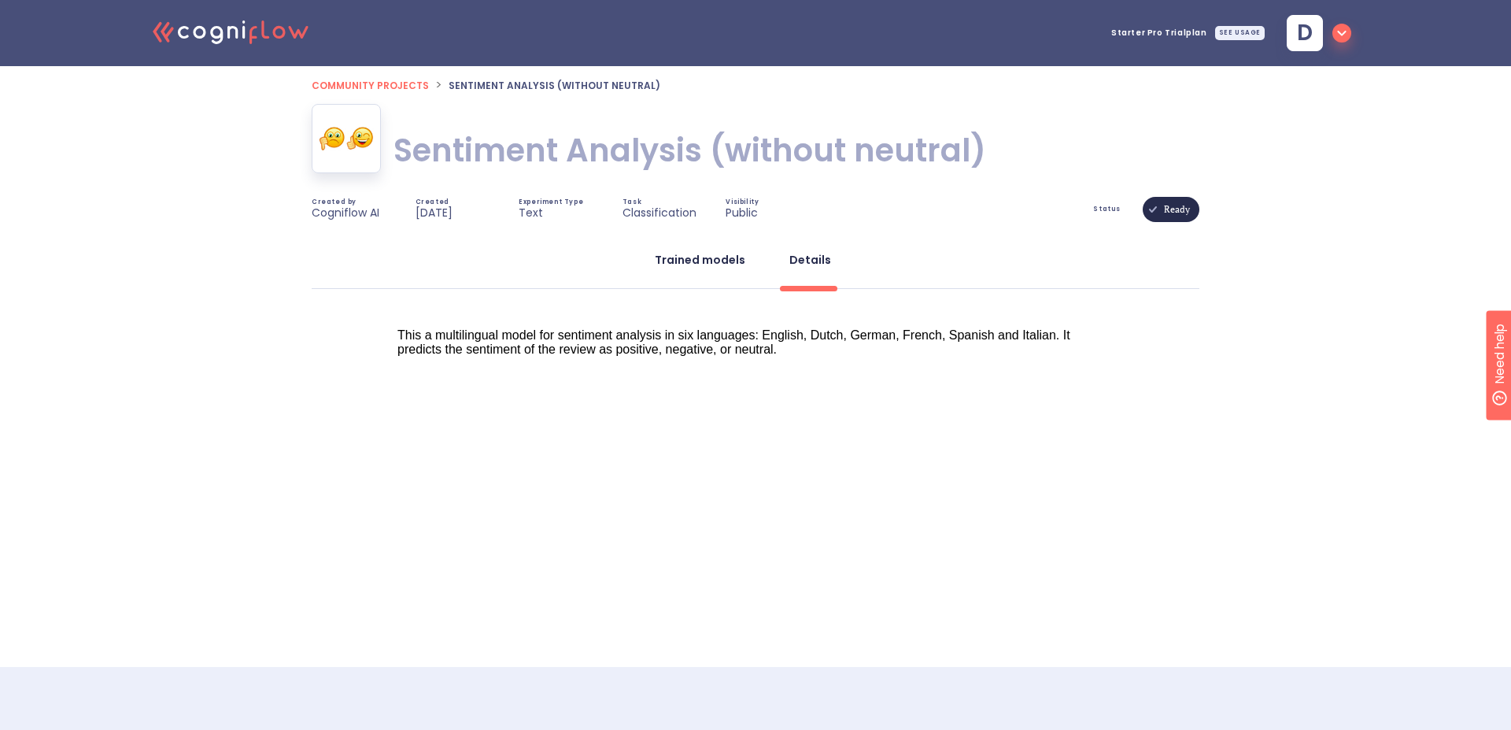
click at [705, 261] on div "Trained models" at bounding box center [700, 260] width 91 height 16
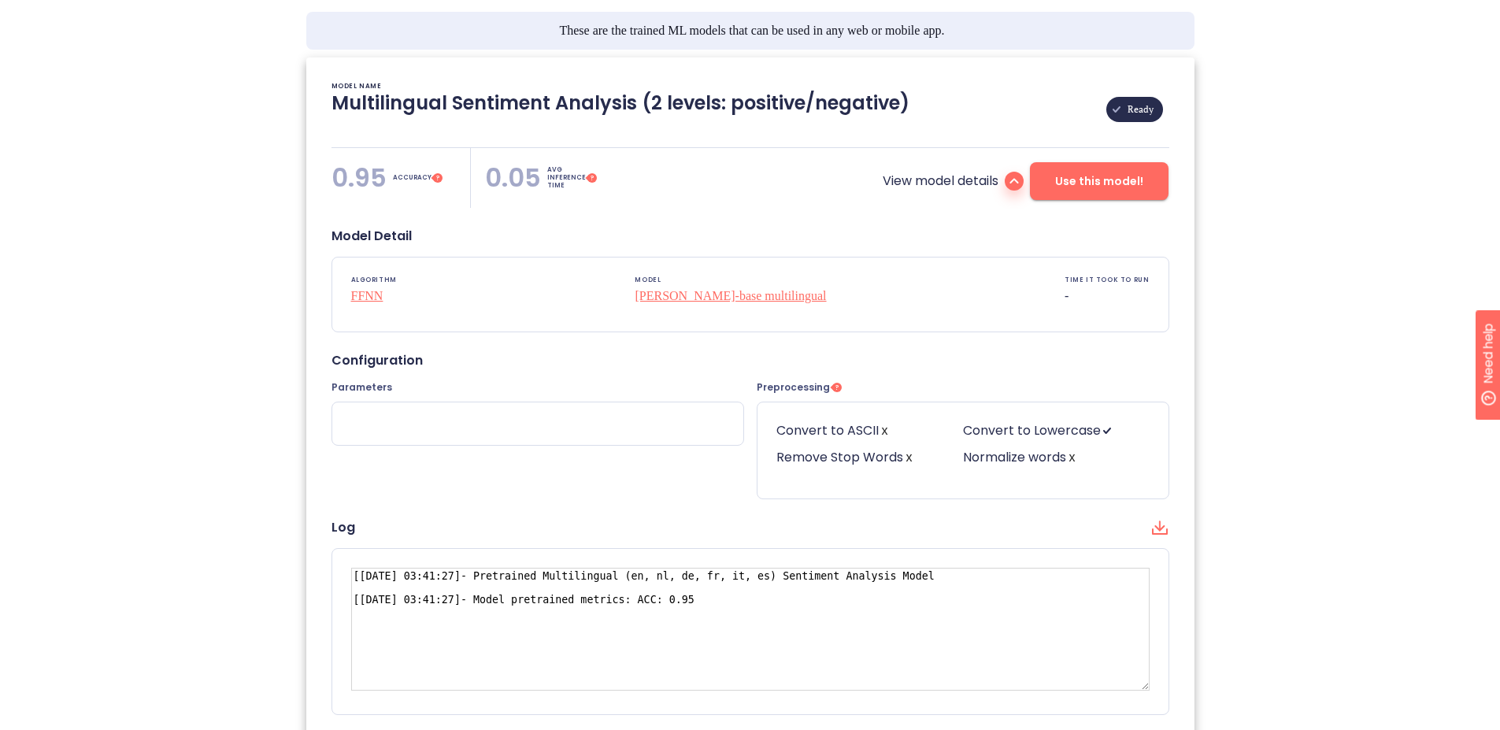
scroll to position [321, 0]
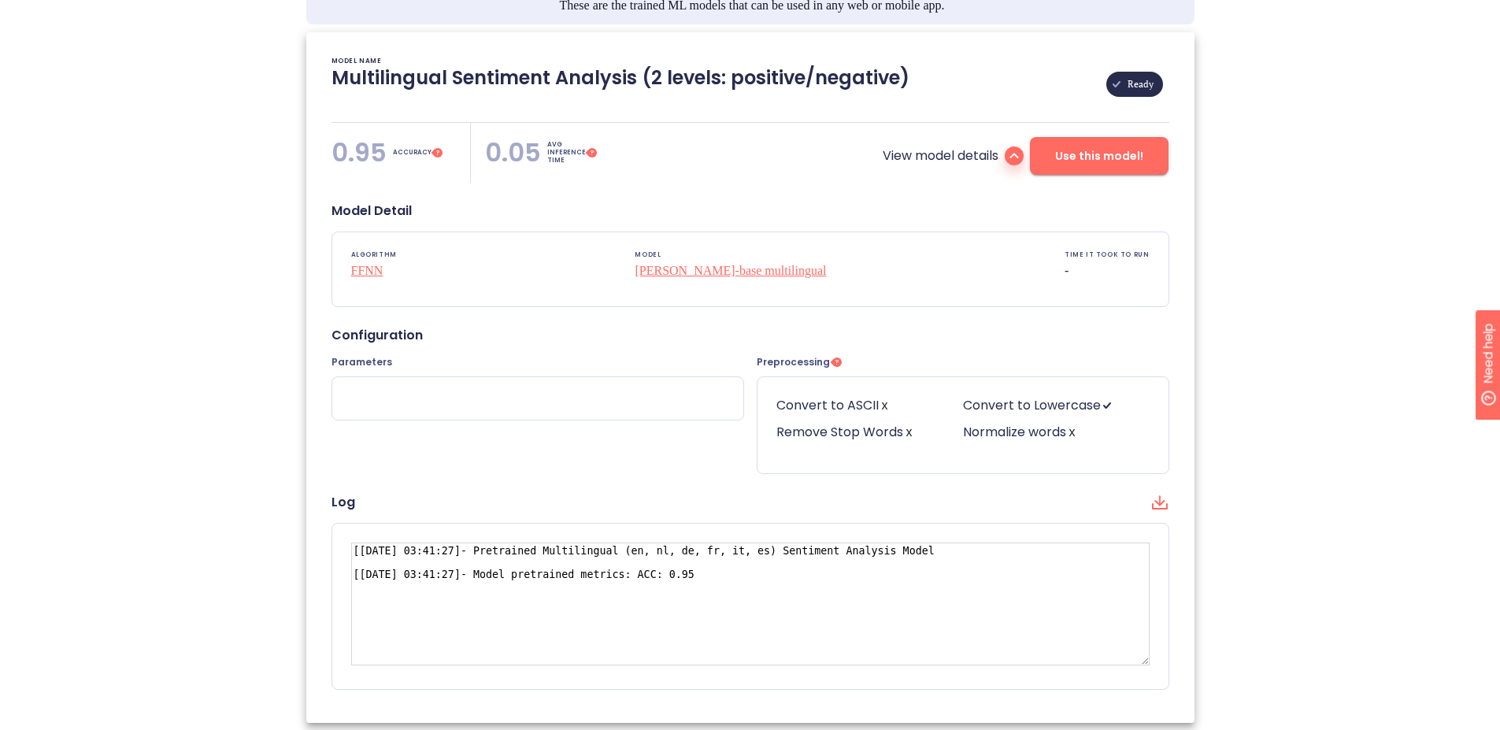
click at [533, 393] on div at bounding box center [537, 398] width 411 height 43
click at [415, 395] on div at bounding box center [537, 398] width 411 height 43
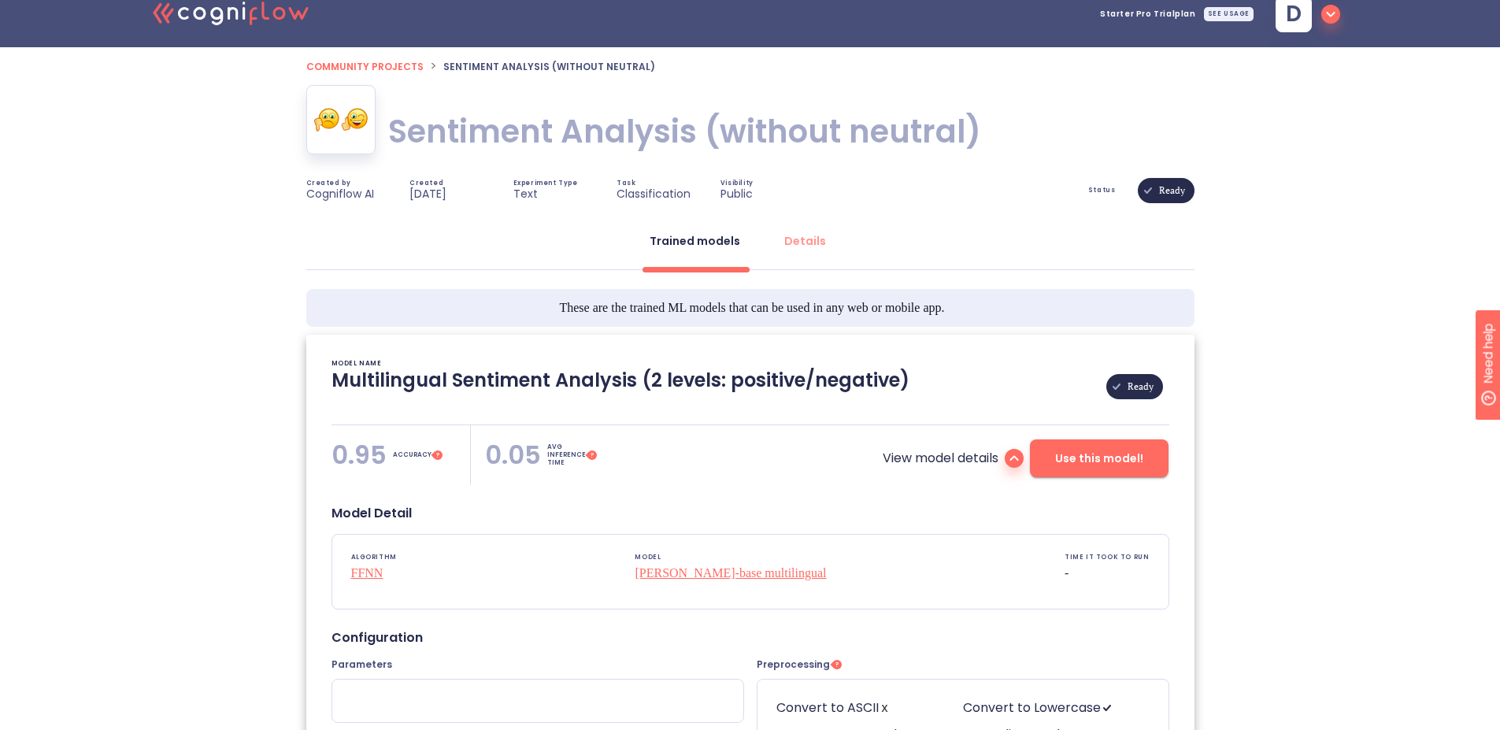
click at [634, 187] on p "Classification" at bounding box center [653, 194] width 74 height 14
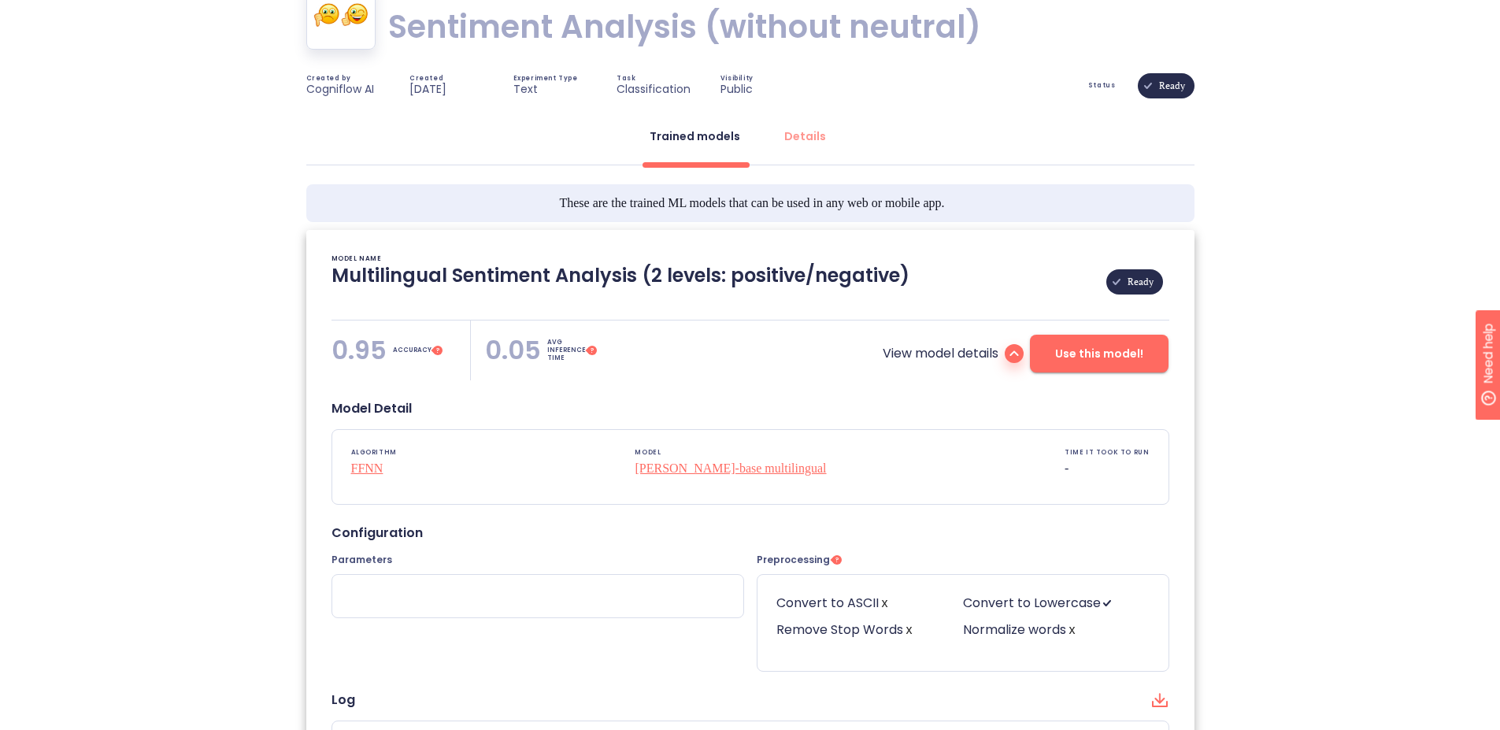
scroll to position [0, 0]
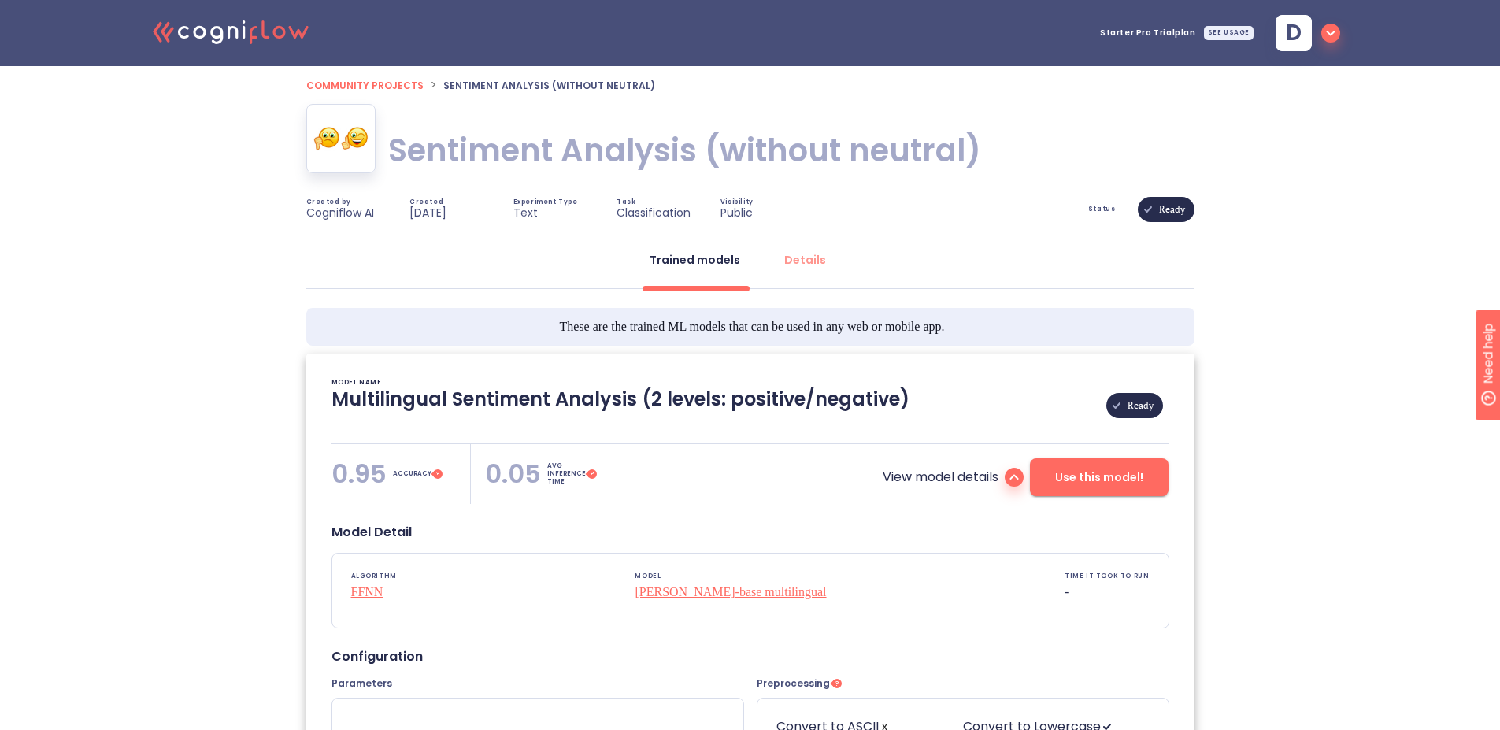
click at [378, 84] on span "Community projects" at bounding box center [364, 85] width 117 height 13
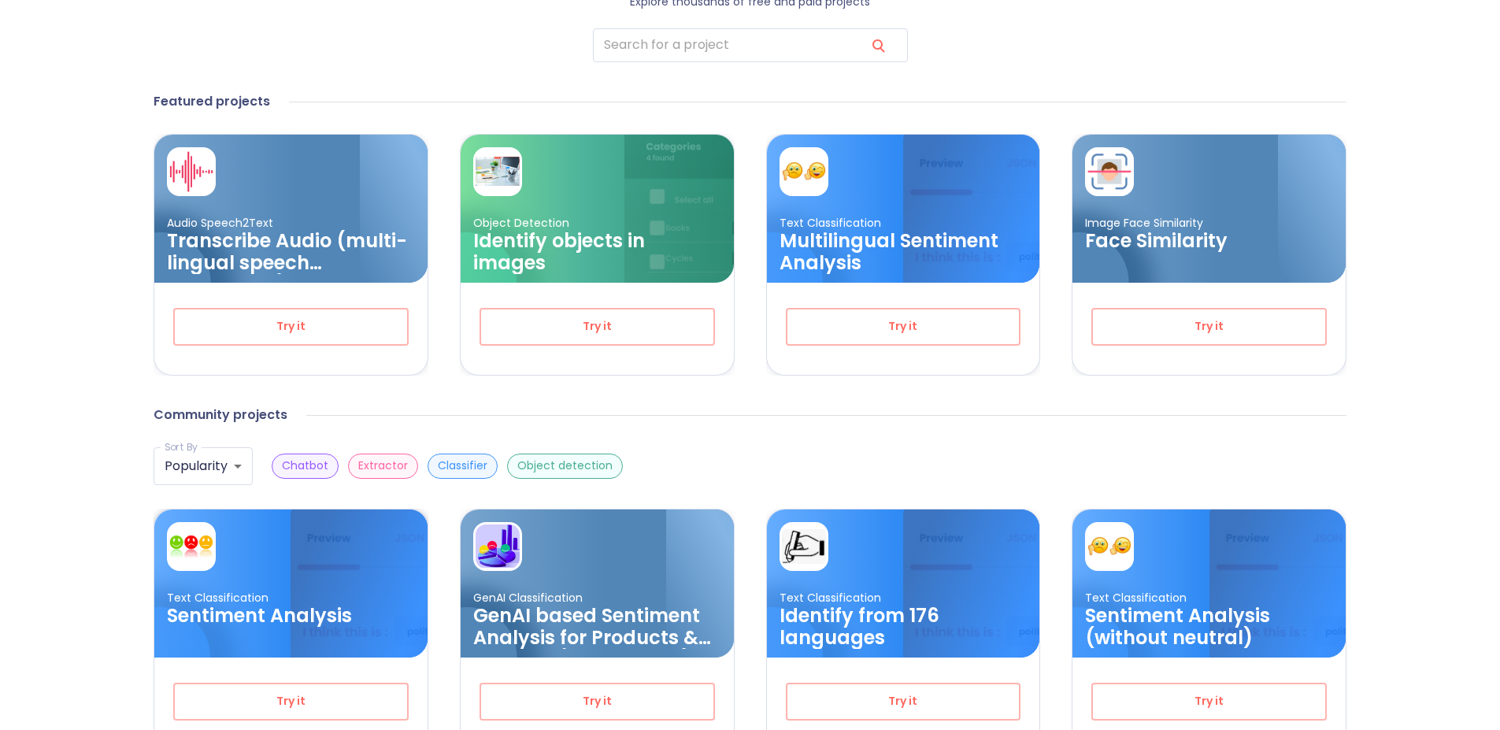
scroll to position [302, 0]
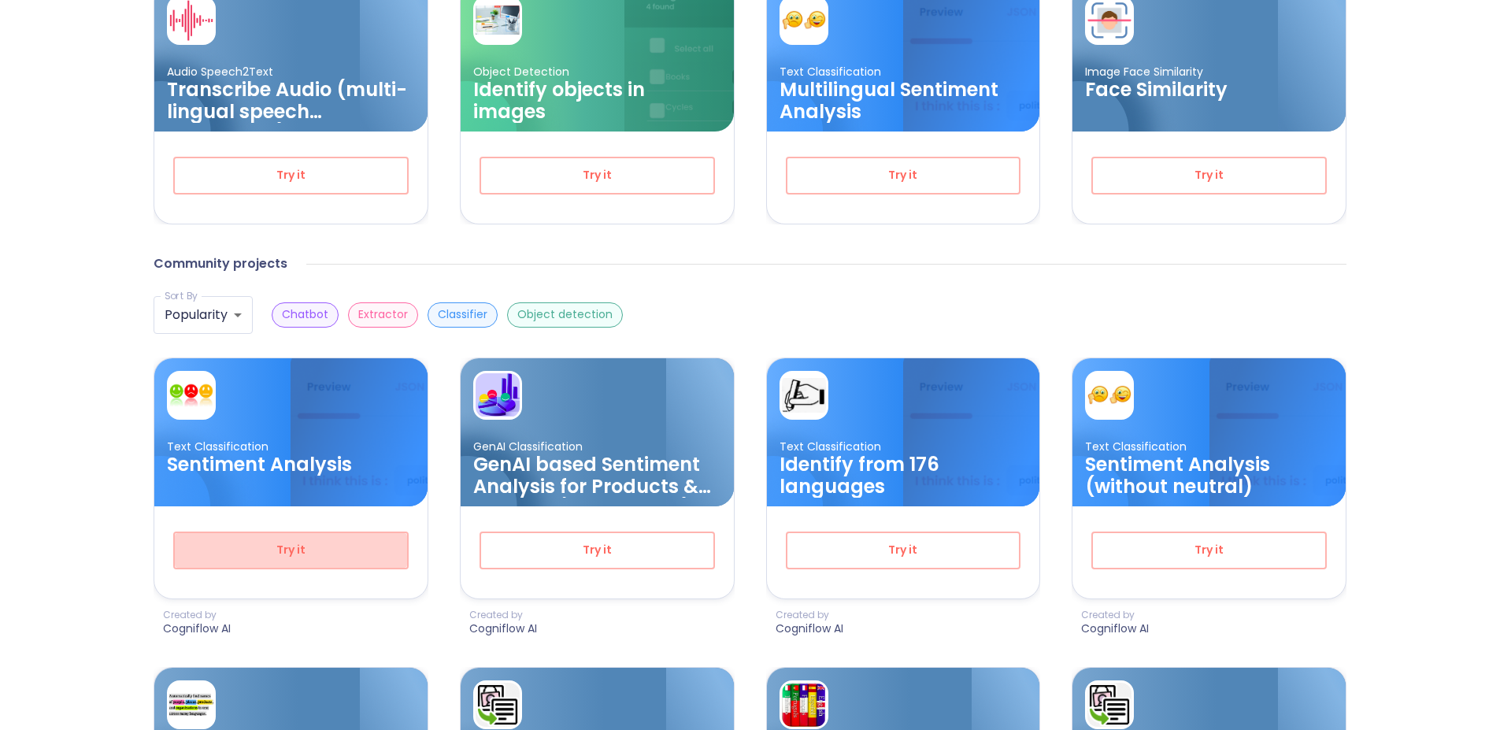
click at [324, 549] on span "Try it" at bounding box center [291, 550] width 182 height 20
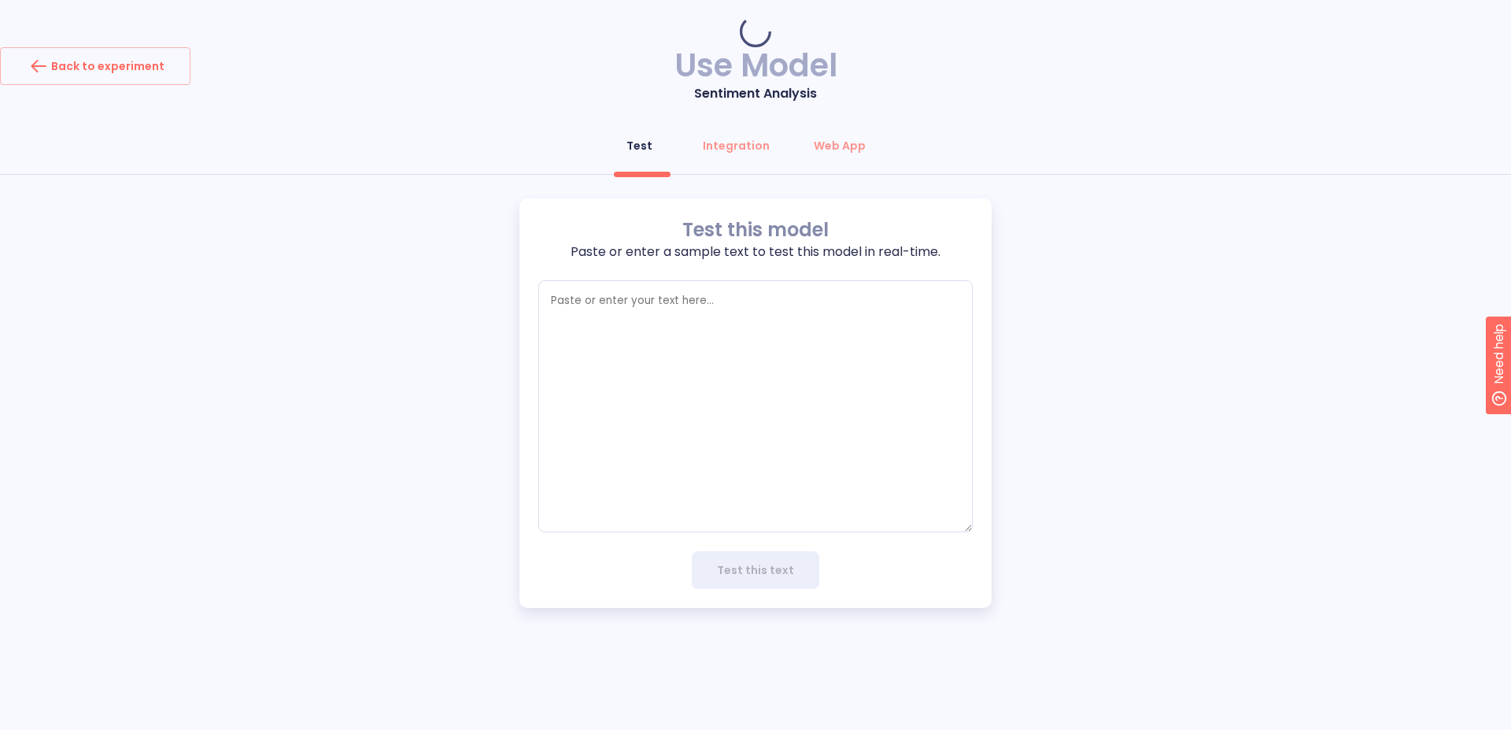
type textarea "x"
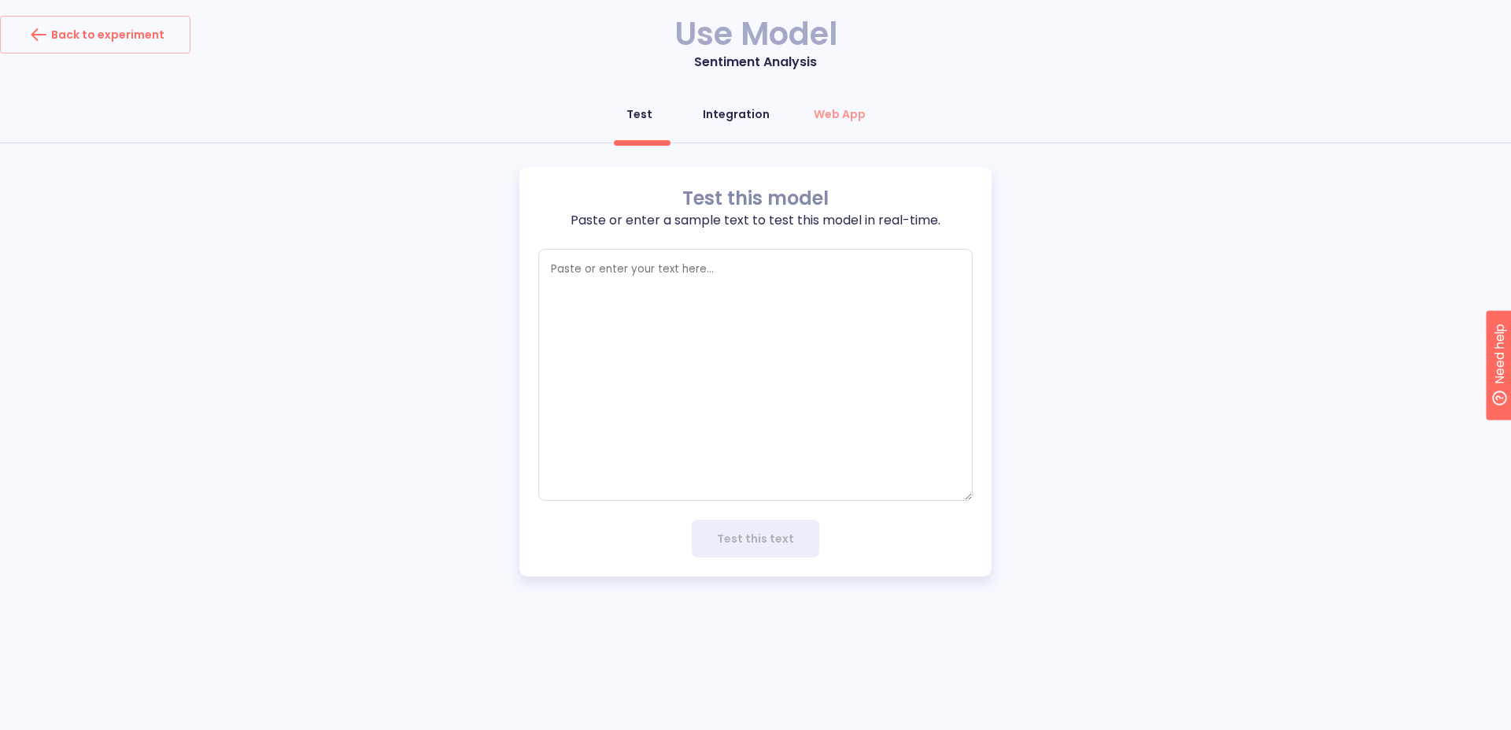
click at [754, 114] on div "Integration" at bounding box center [736, 114] width 67 height 16
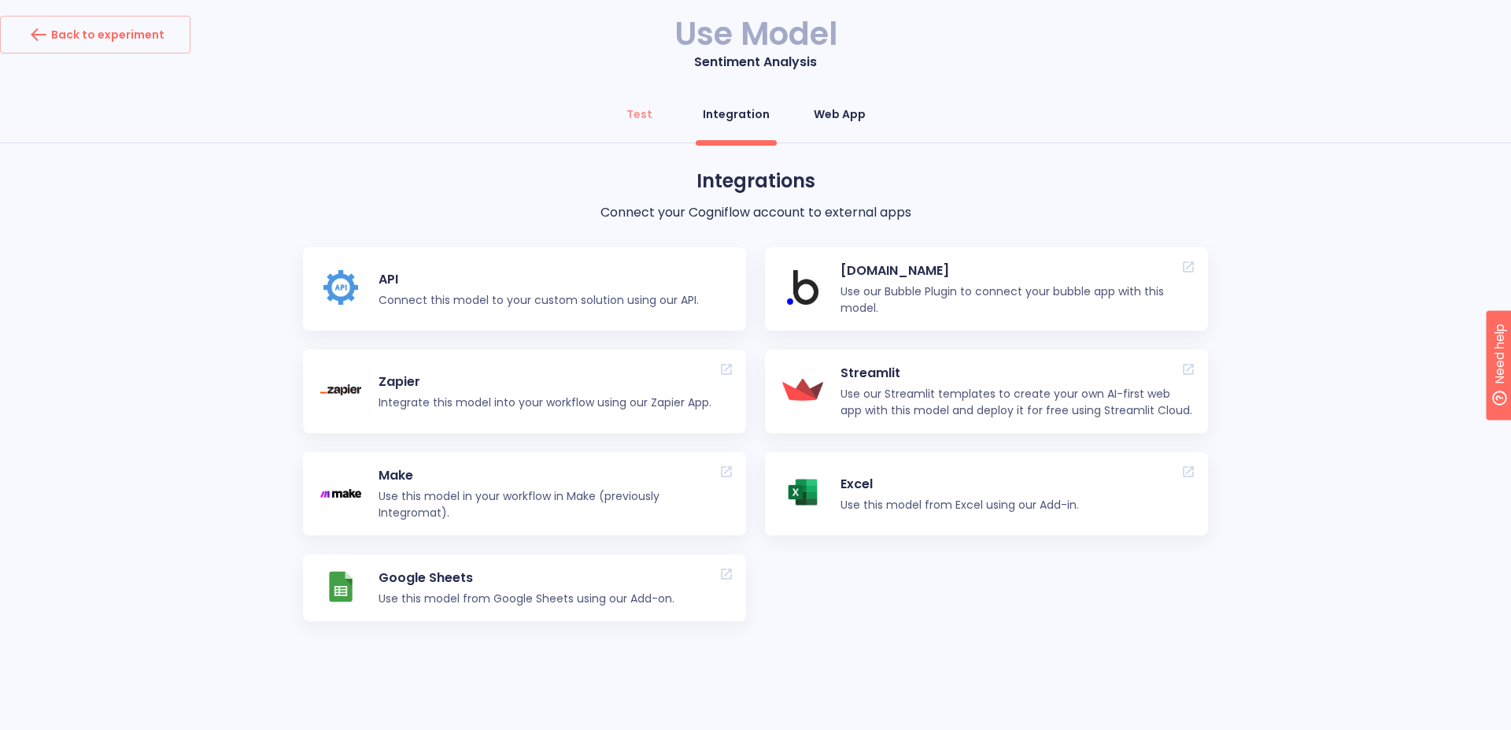
click at [853, 118] on div "Web App" at bounding box center [840, 114] width 52 height 16
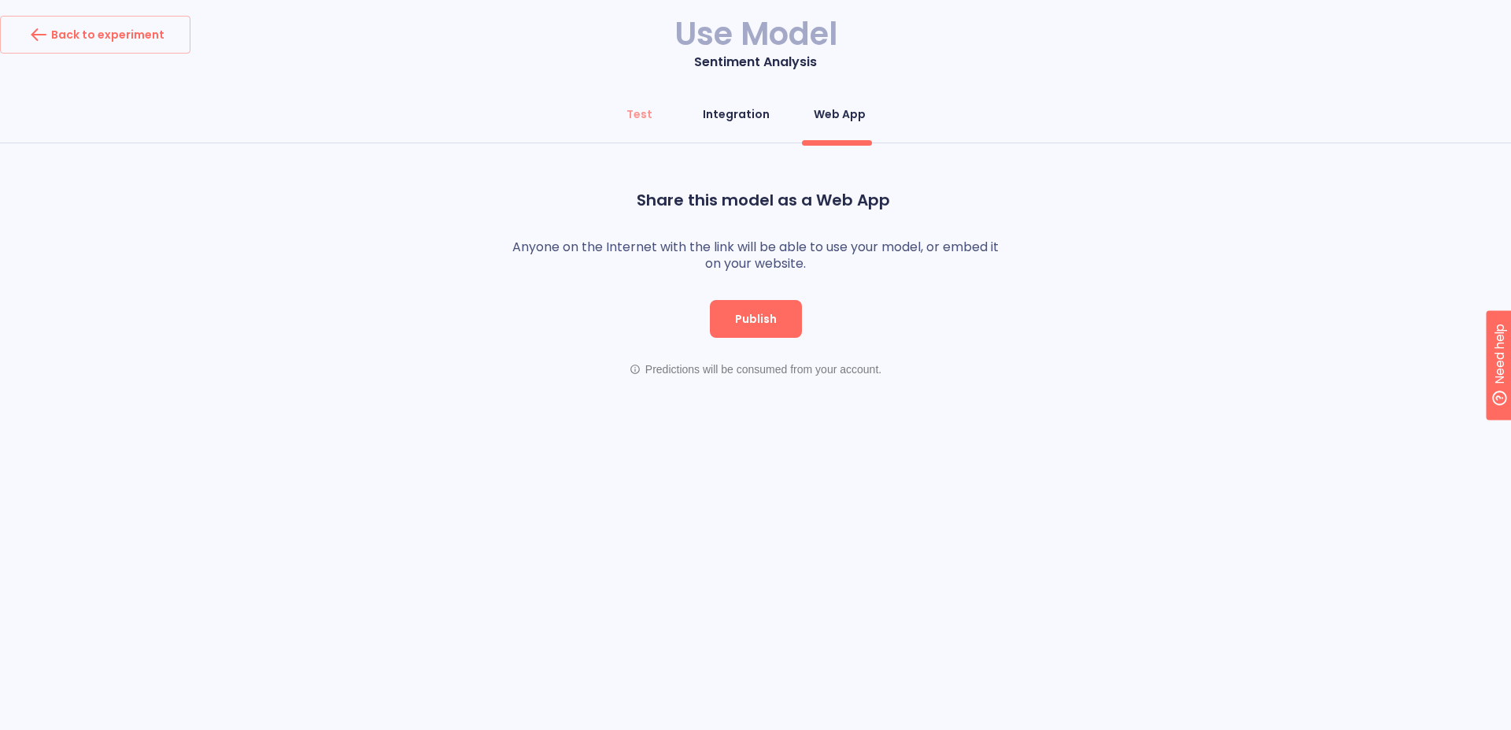
click at [716, 113] on div "Integration" at bounding box center [736, 114] width 67 height 16
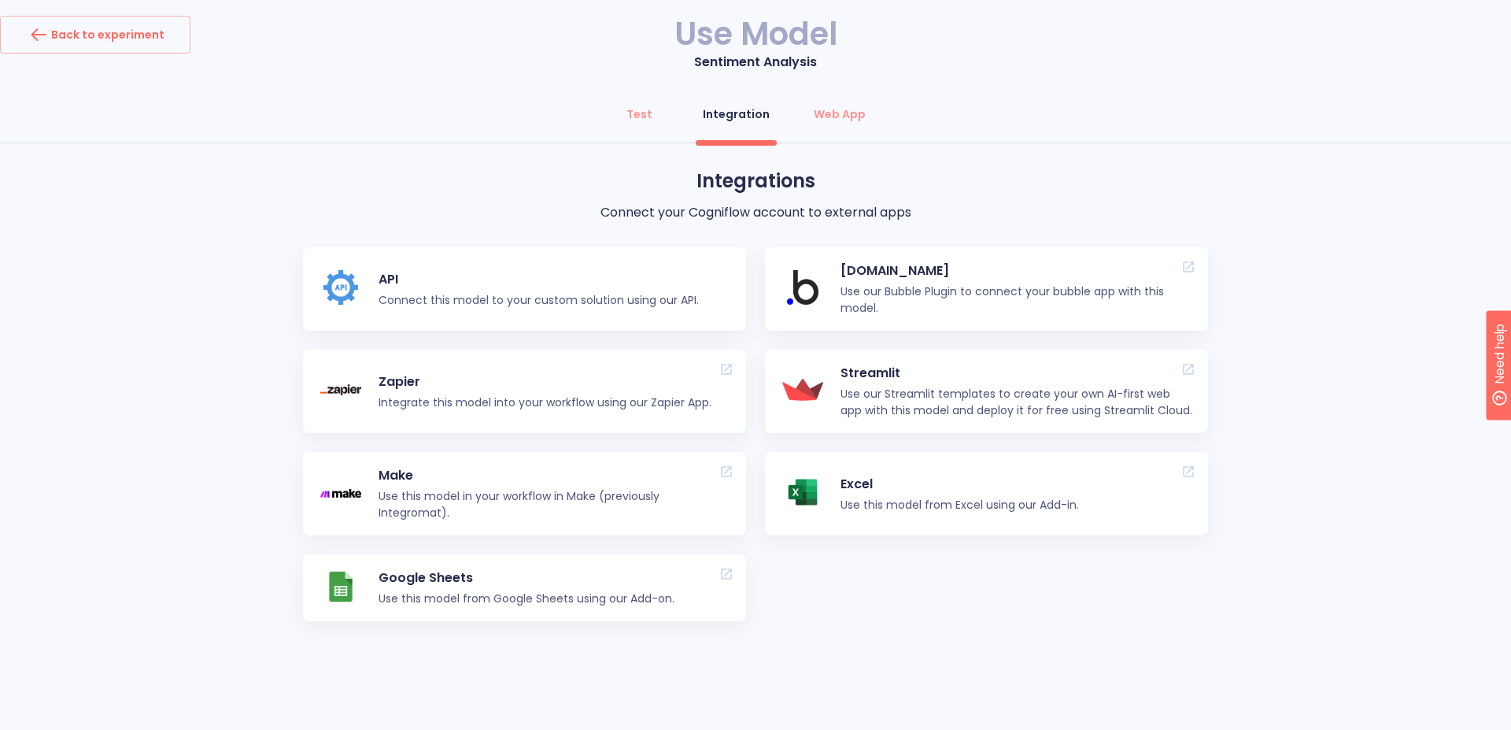
click at [579, 301] on p "Connect this model to your custom solution using our API." at bounding box center [539, 300] width 320 height 17
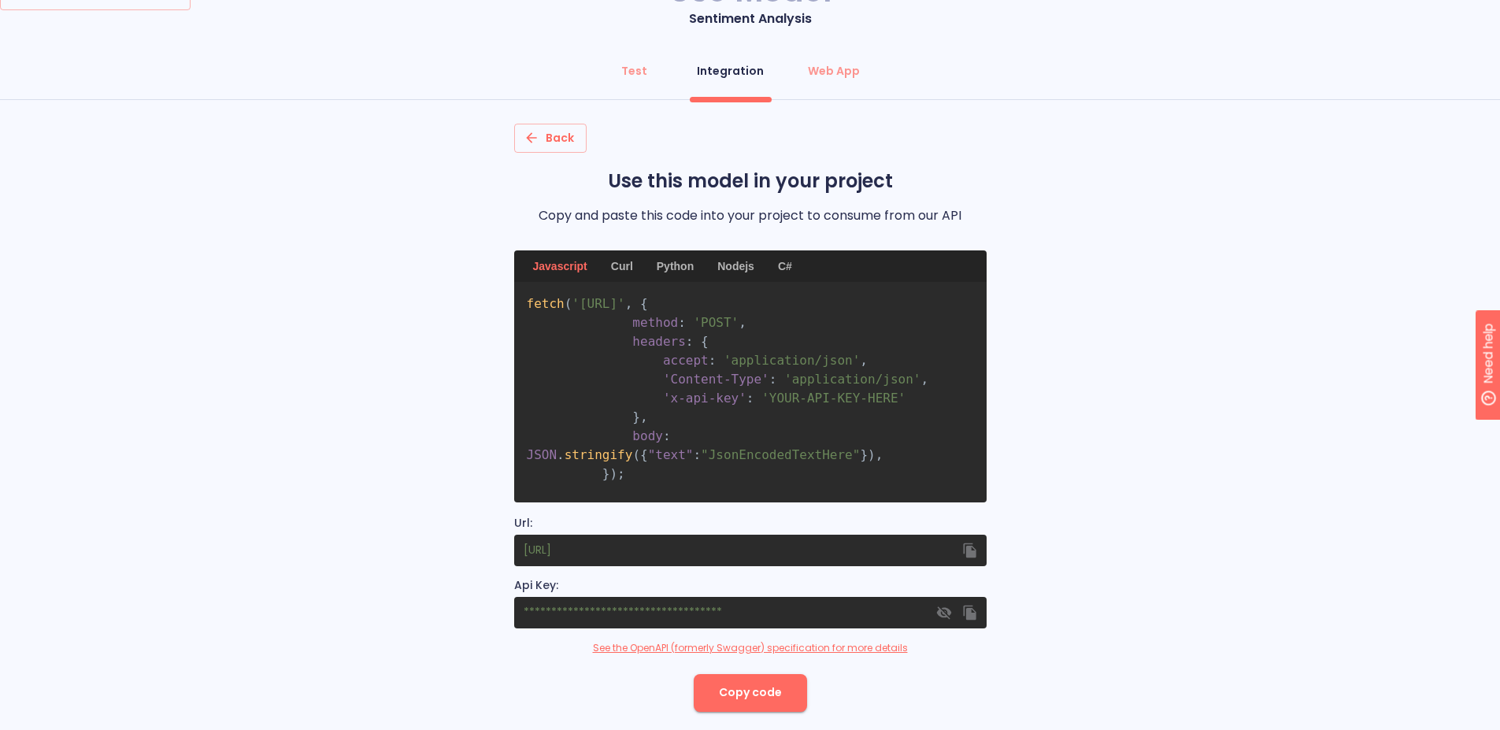
scroll to position [65, 0]
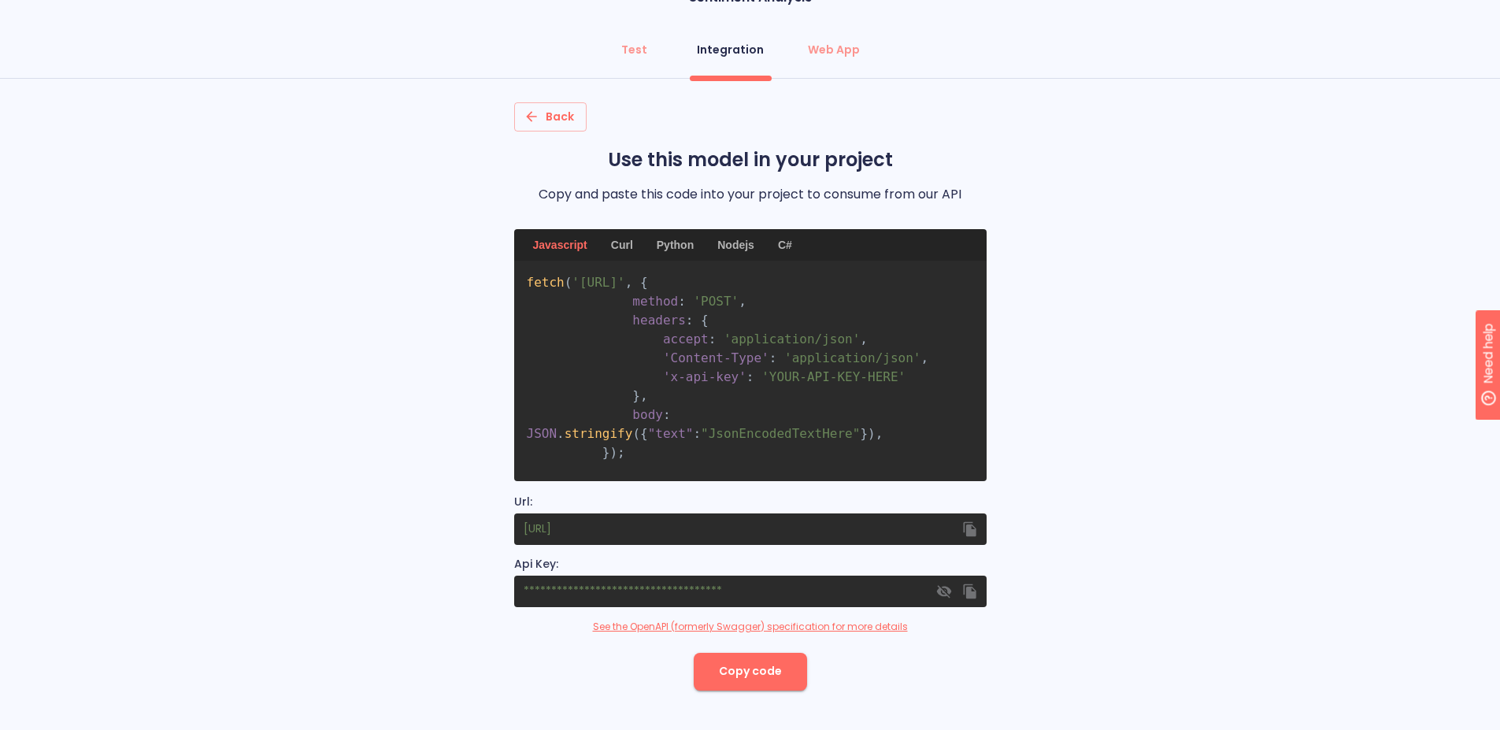
click at [945, 589] on icon "button" at bounding box center [943, 591] width 16 height 16
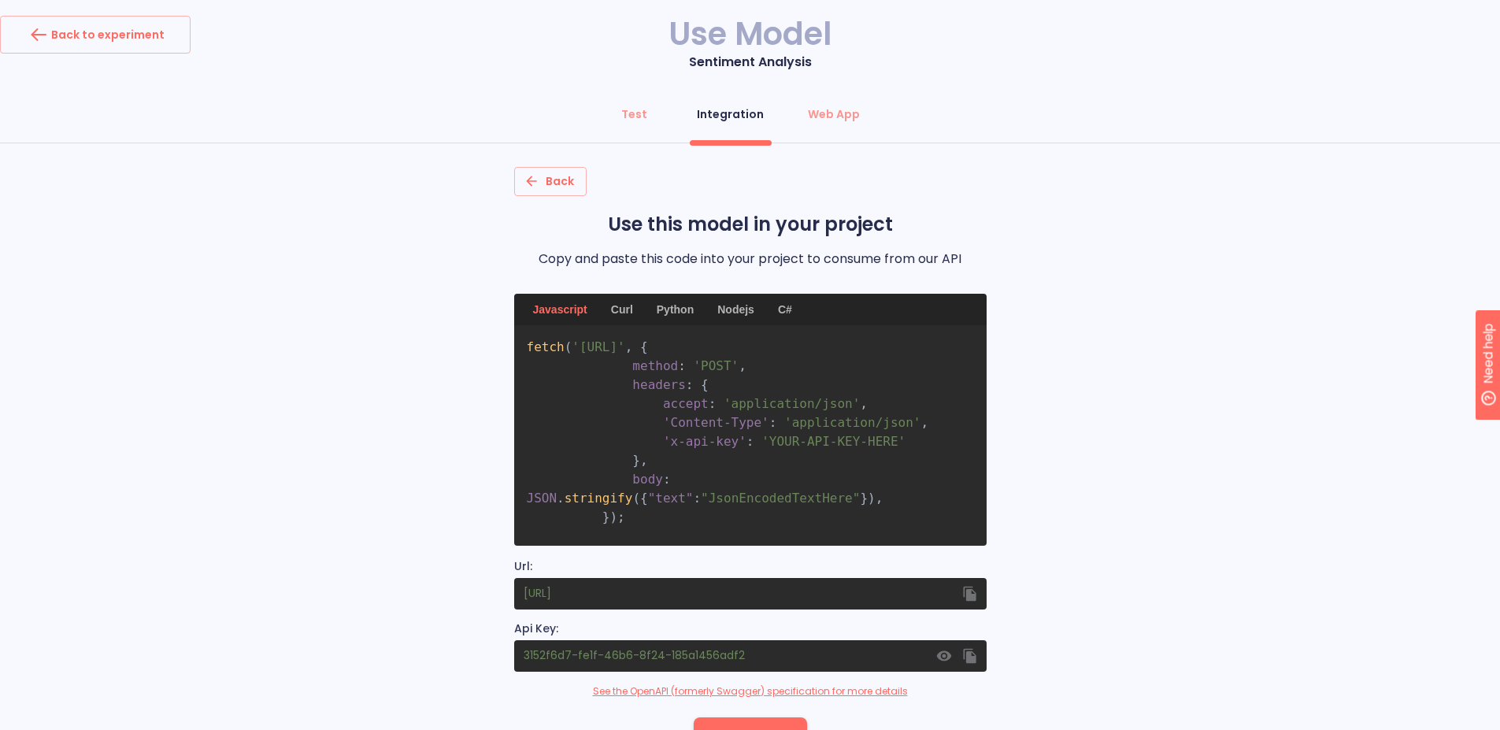
click at [665, 313] on div "Python" at bounding box center [675, 309] width 56 height 31
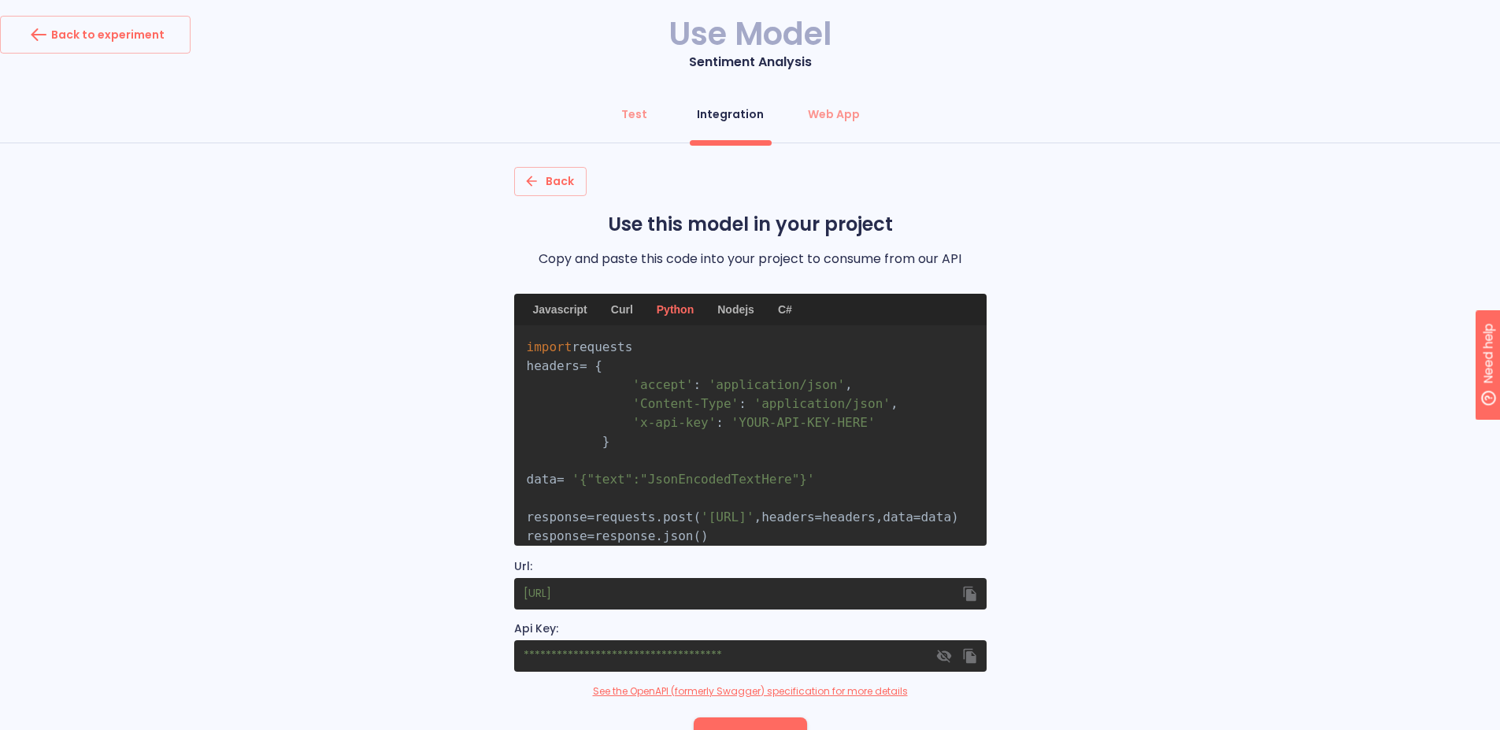
drag, startPoint x: 227, startPoint y: 31, endPoint x: 194, endPoint y: 39, distance: 34.0
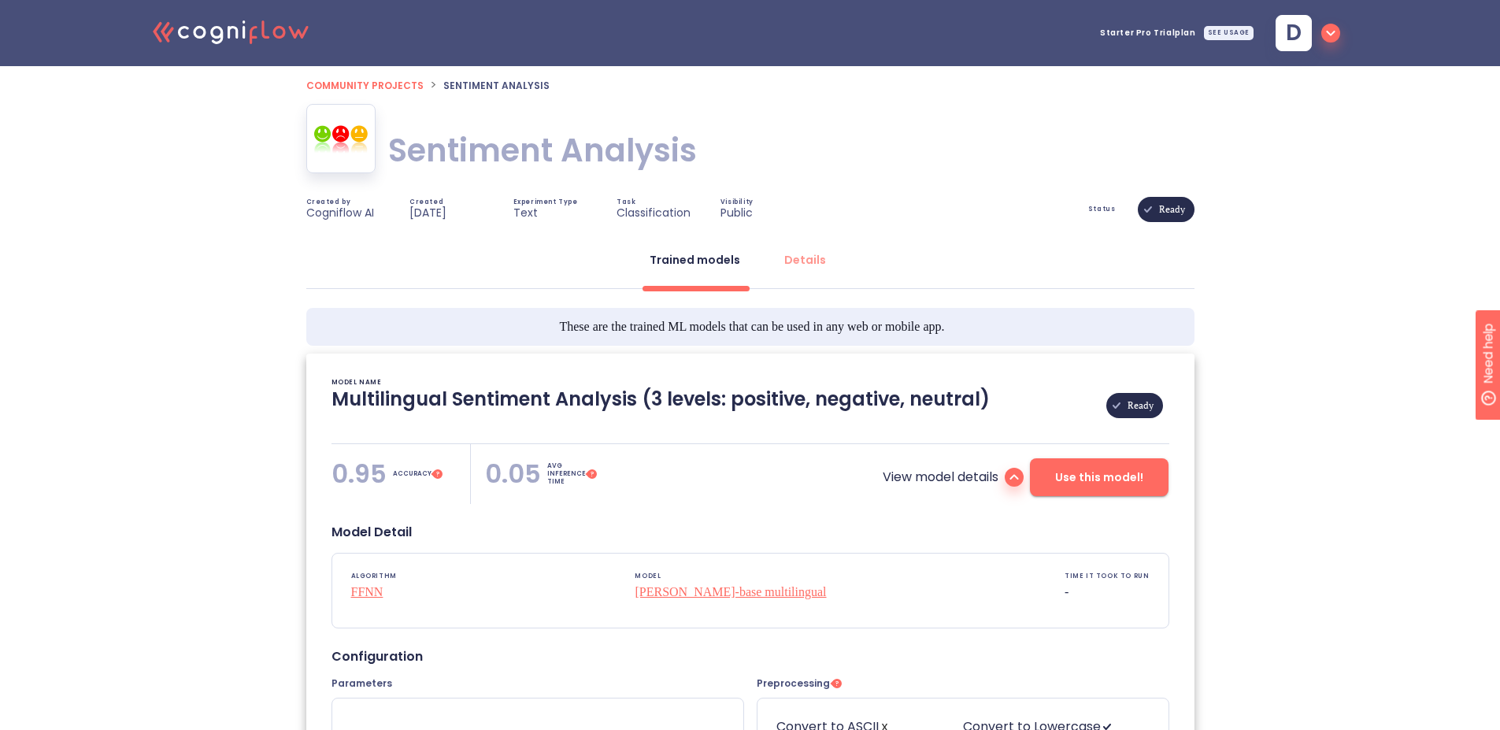
type textarea "[[DATE] 03:41:04]- Pretrained Multilingual (en, nl, de, fr, it, es) Sentiment A…"
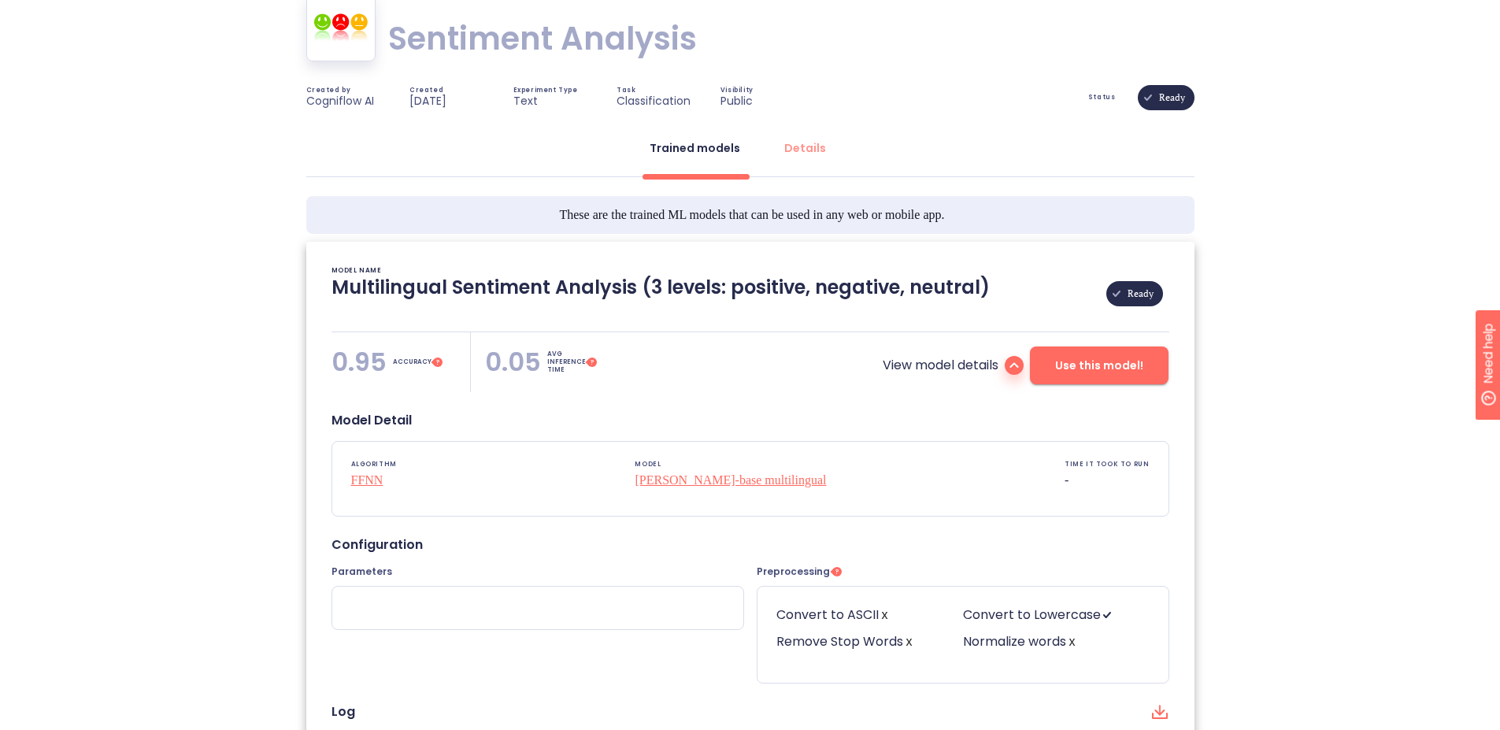
scroll to position [113, 0]
click at [788, 147] on div "Details" at bounding box center [805, 147] width 42 height 16
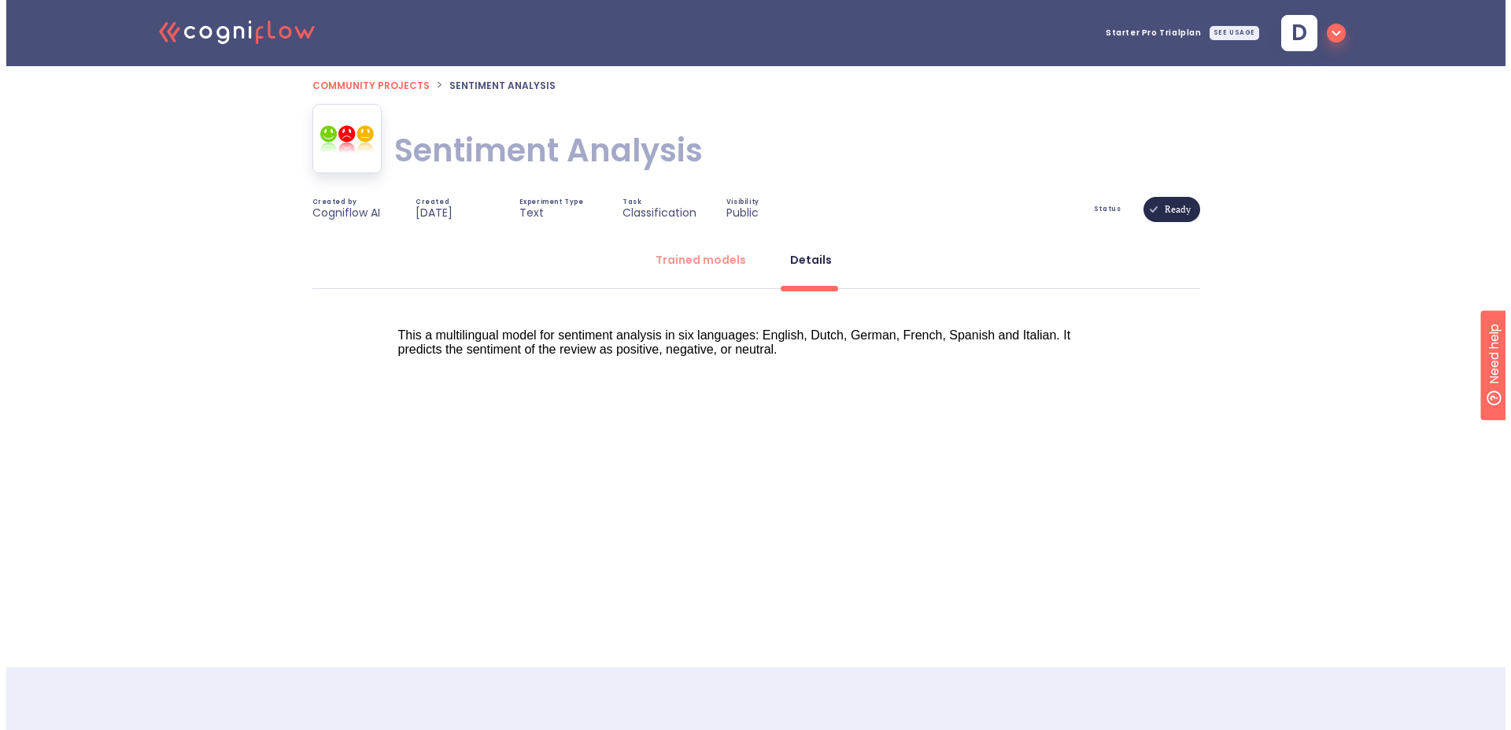
scroll to position [0, 0]
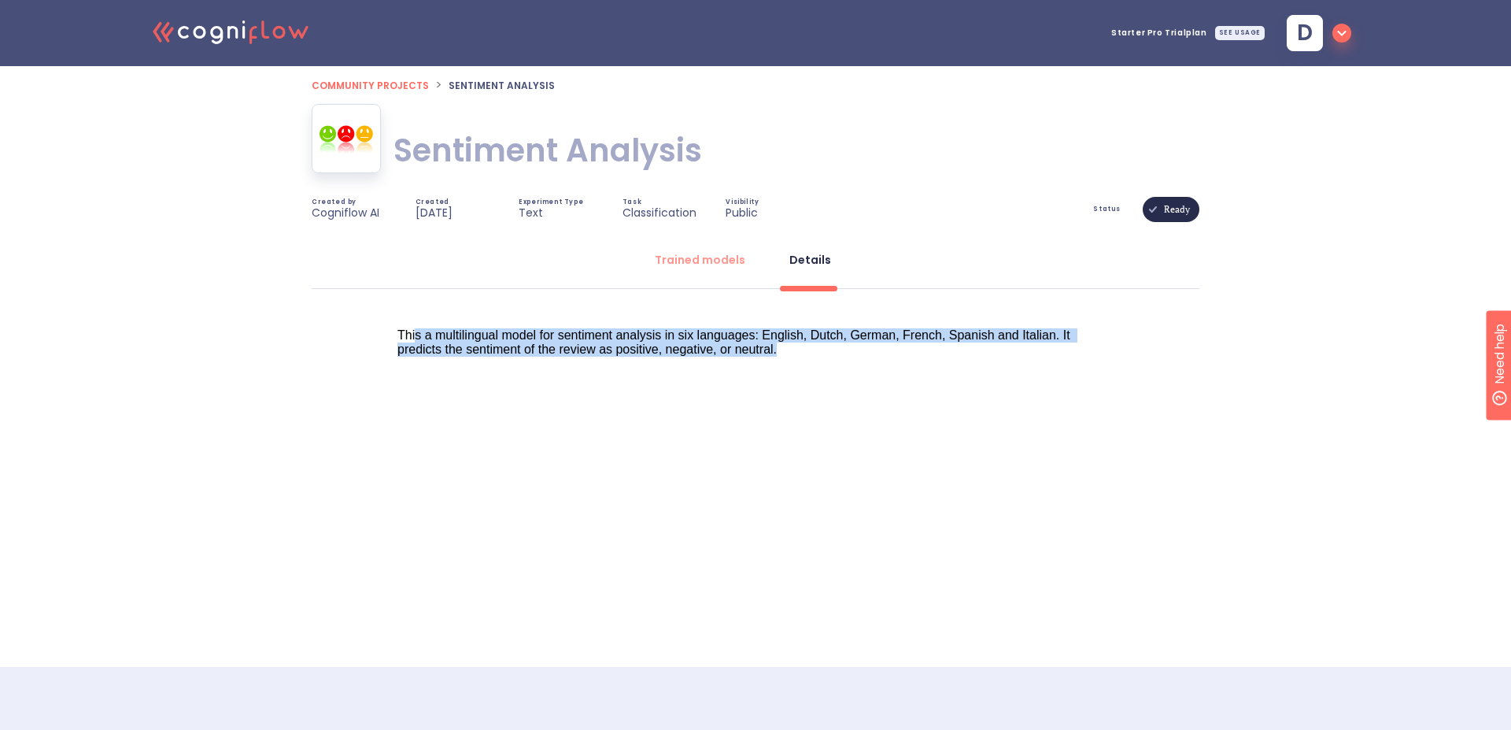
drag, startPoint x: 415, startPoint y: 334, endPoint x: 790, endPoint y: 353, distance: 376.0
click at [790, 353] on div "This a multilingual model for sentiment analysis in six languages: English, Dut…" at bounding box center [756, 342] width 717 height 28
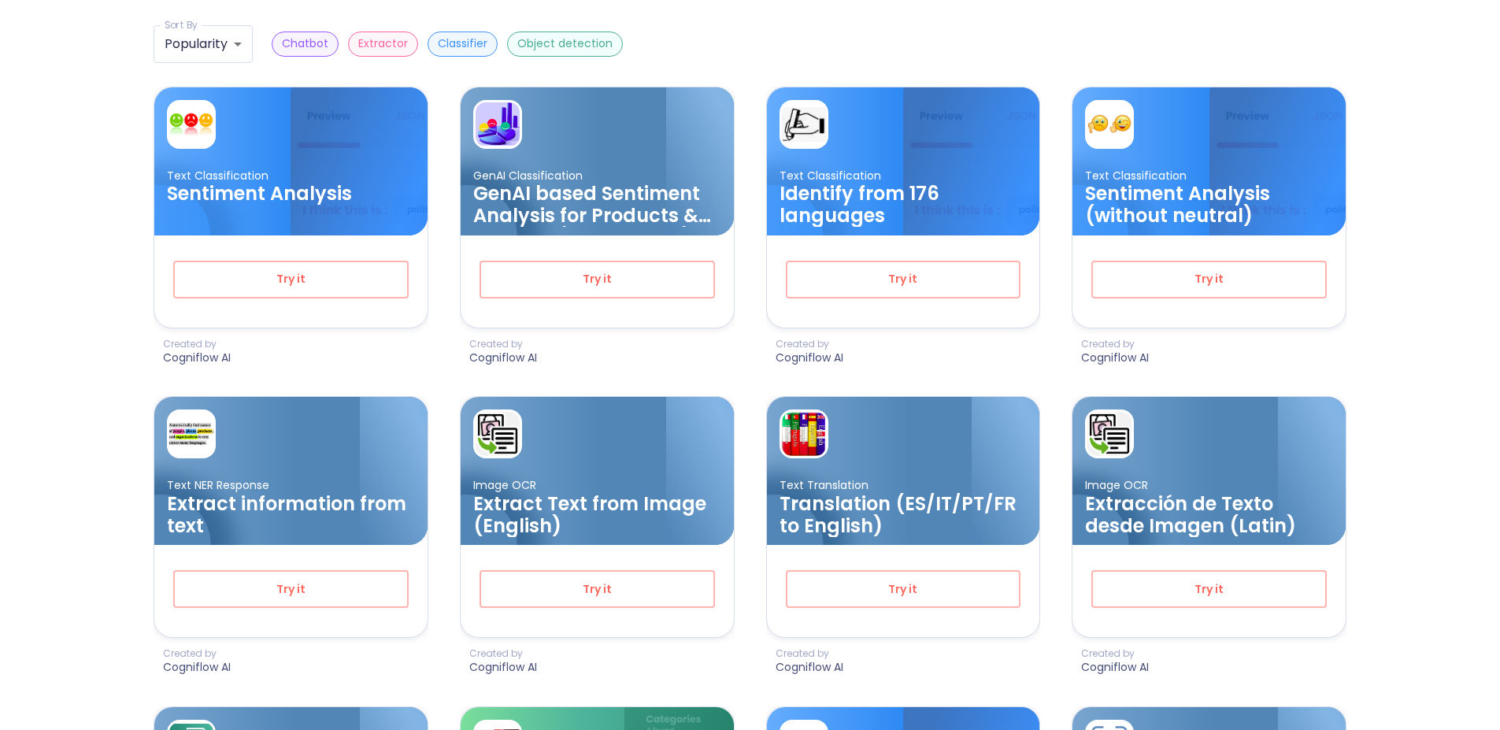
scroll to position [261, 0]
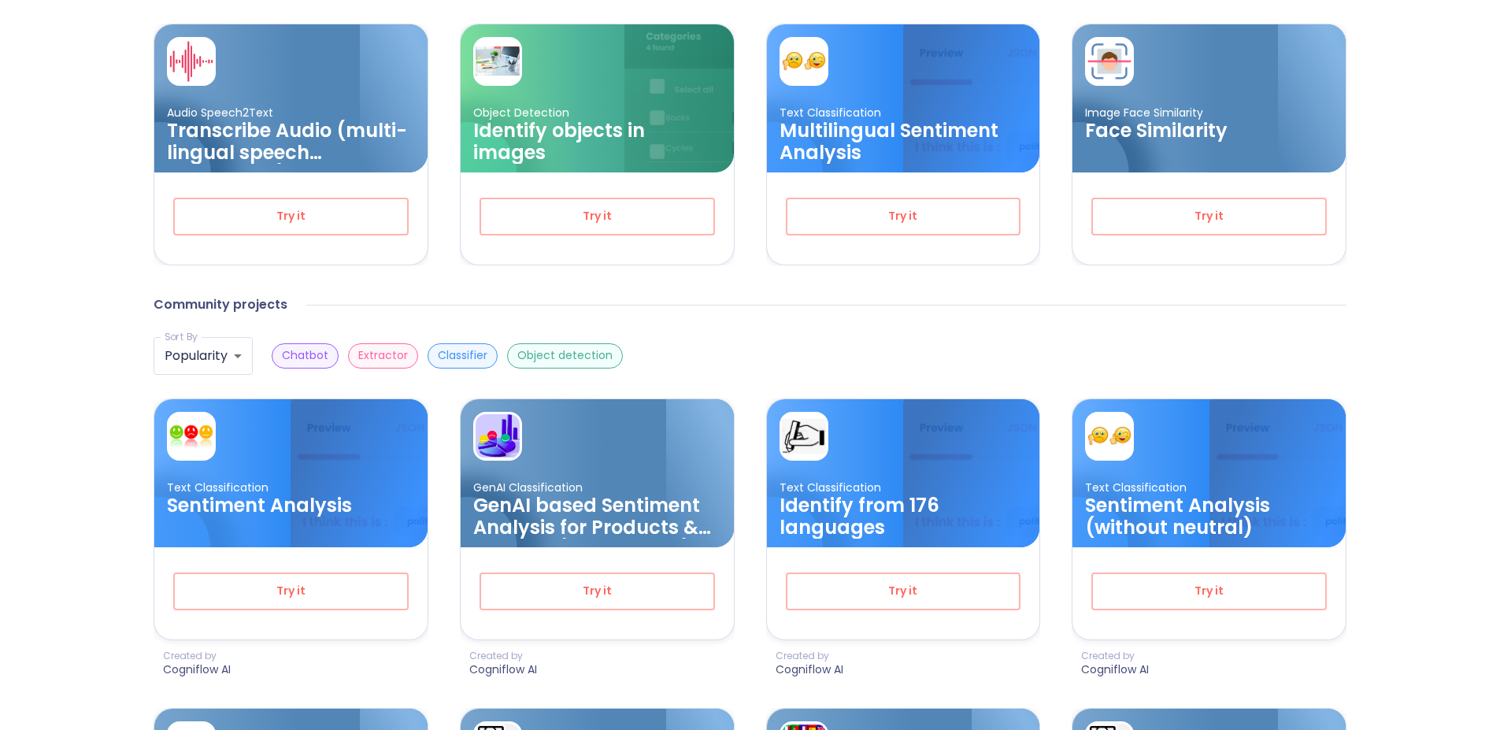
click at [473, 353] on p "Classifier" at bounding box center [463, 355] width 50 height 15
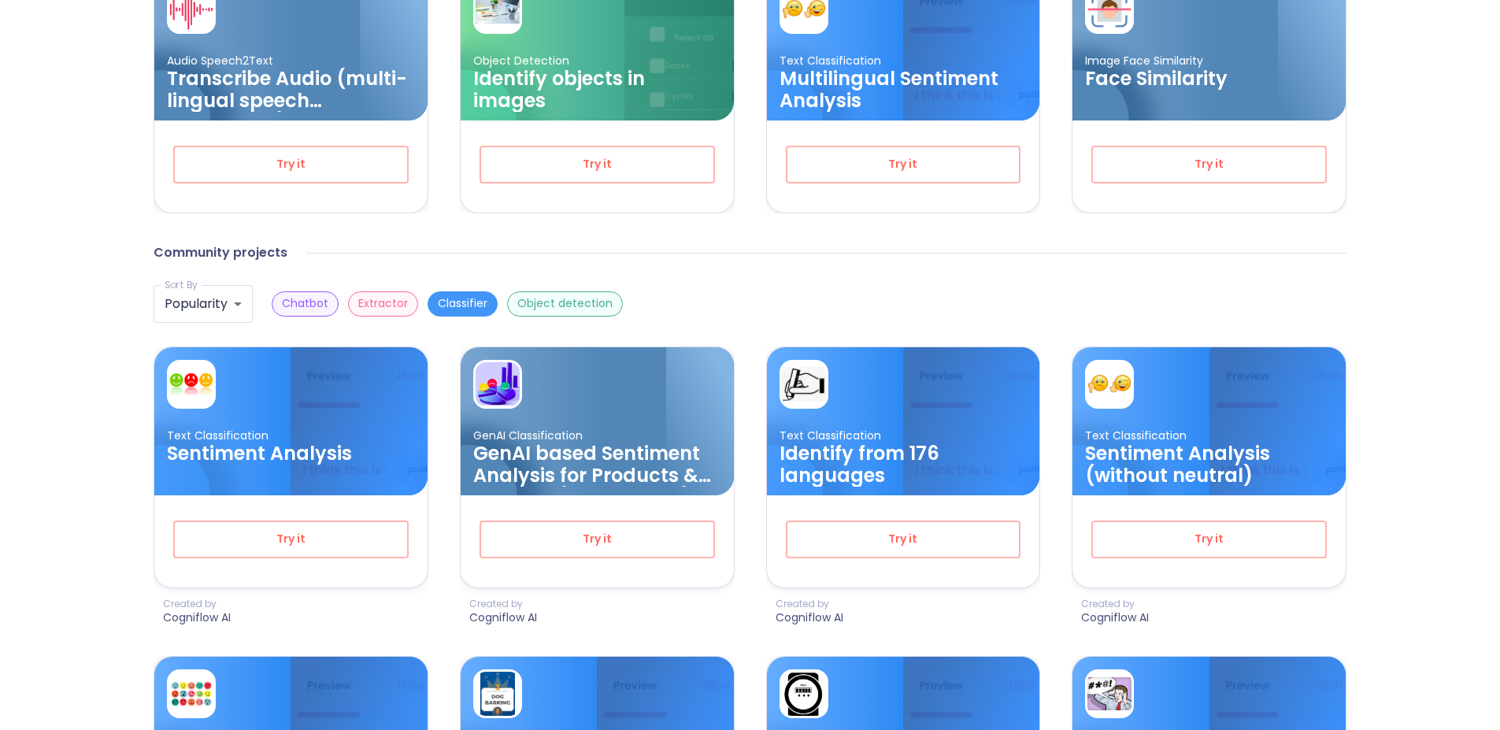
scroll to position [403, 0]
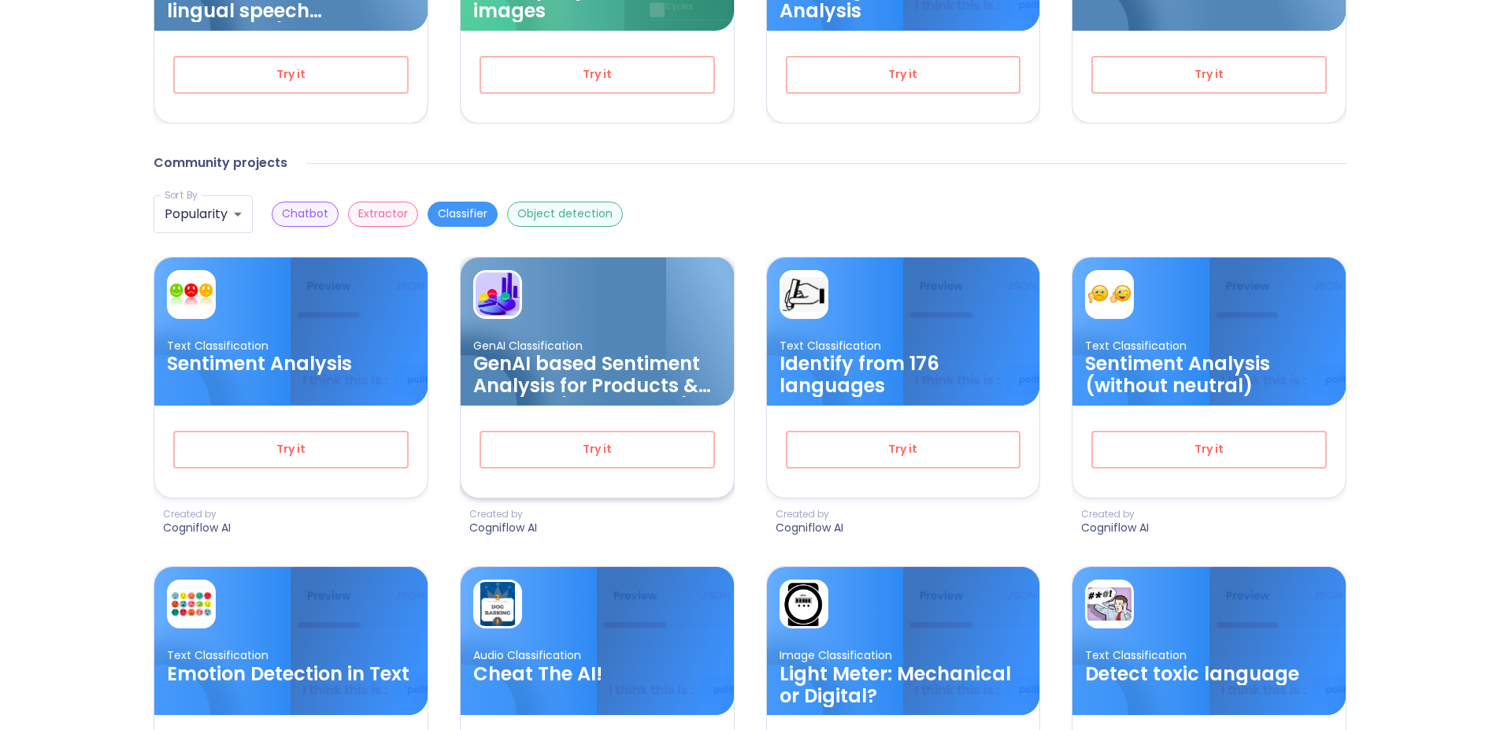
click at [635, 362] on h3 "GenAI based Sentiment Analysis for Products & Services (Multilingual)" at bounding box center [597, 375] width 248 height 44
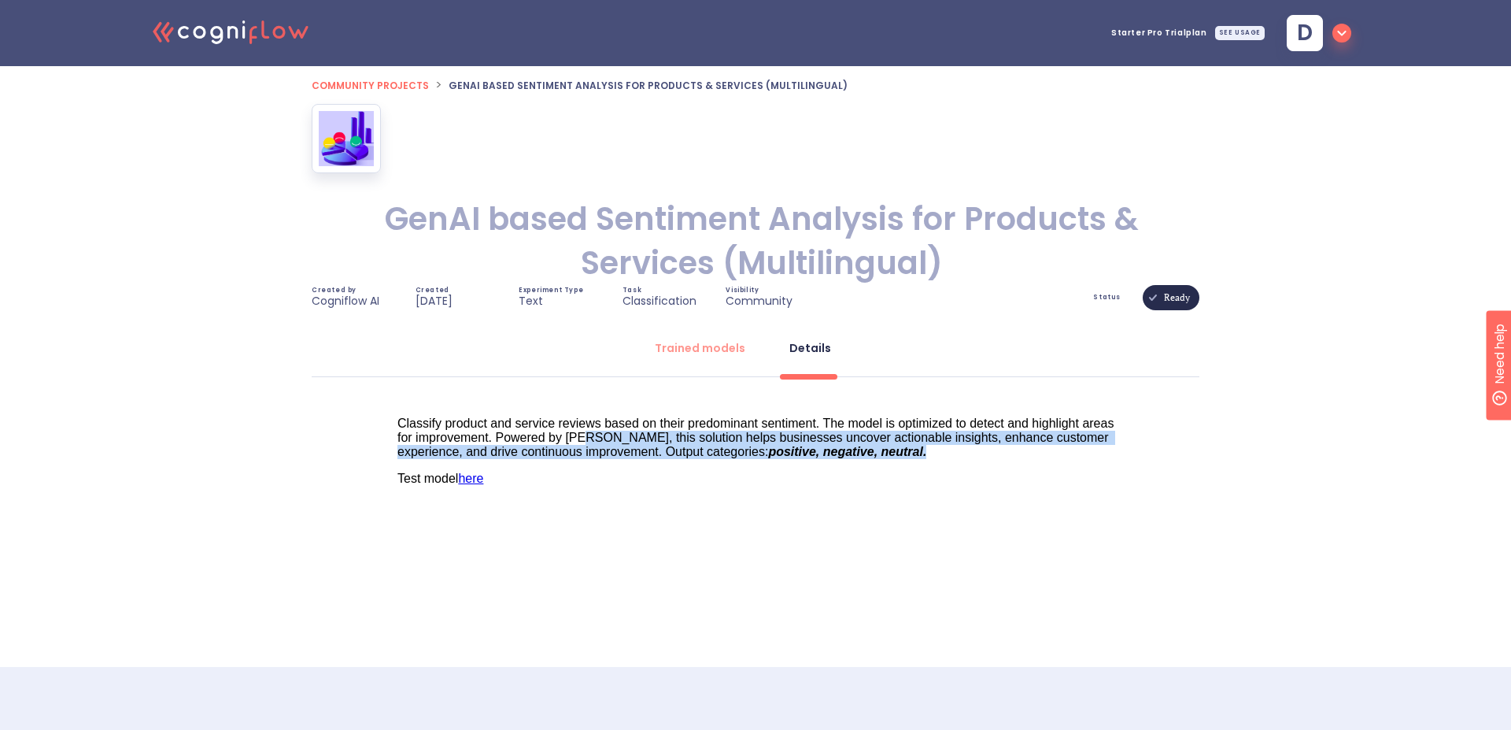
drag, startPoint x: 638, startPoint y: 438, endPoint x: 965, endPoint y: 460, distance: 327.4
click at [964, 460] on div "Classify product and service reviews based on their predominant sentiment. The …" at bounding box center [756, 450] width 717 height 69
click at [965, 460] on div "Classify product and service reviews based on their predominant sentiment. The …" at bounding box center [756, 450] width 717 height 69
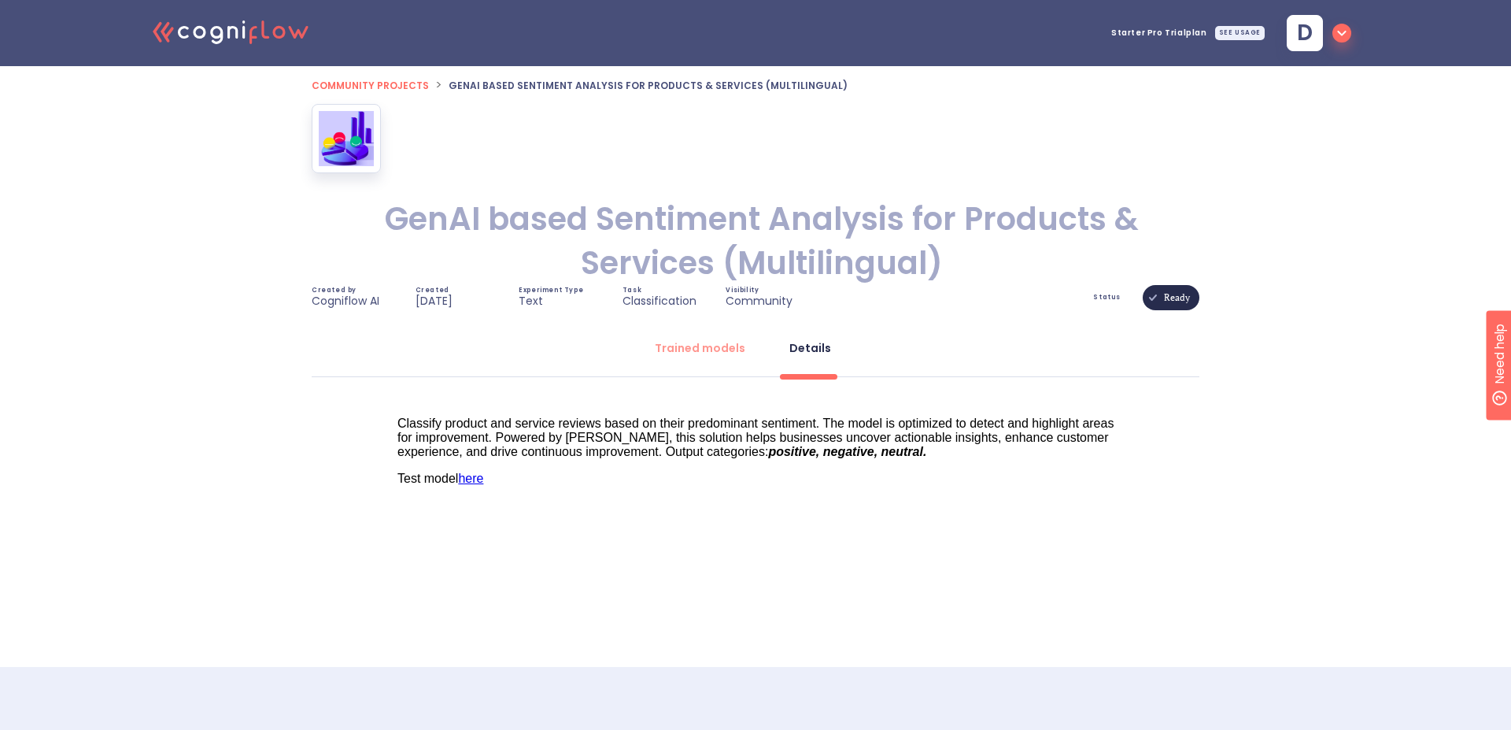
click at [907, 416] on span "Classify product and service reviews based on their predominant sentiment. The …" at bounding box center [758, 437] width 720 height 42
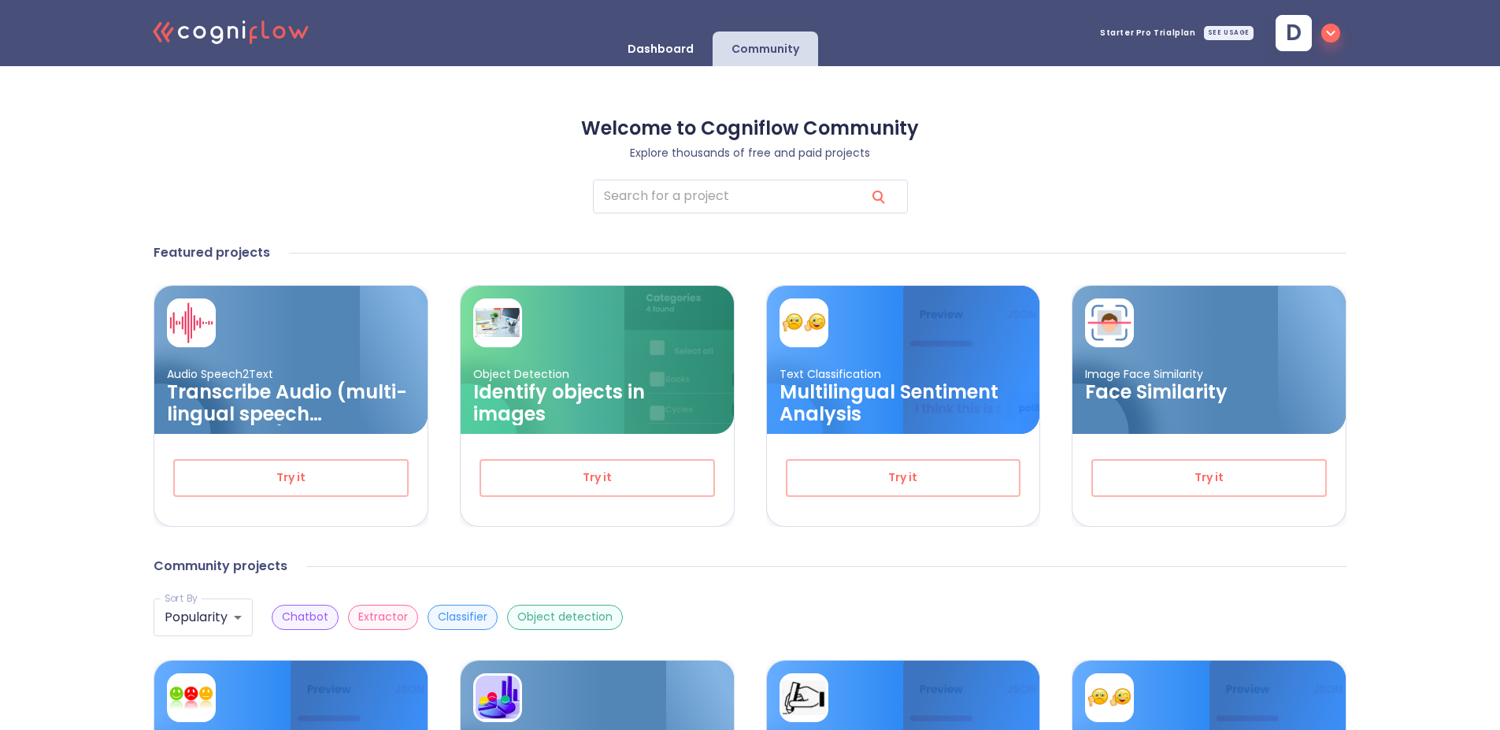
click at [1240, 35] on div "SEE USAGE" at bounding box center [1229, 33] width 50 height 14
click at [925, 190] on div "​" at bounding box center [749, 196] width 1193 height 34
click at [675, 52] on p "Dashboard" at bounding box center [660, 49] width 66 height 15
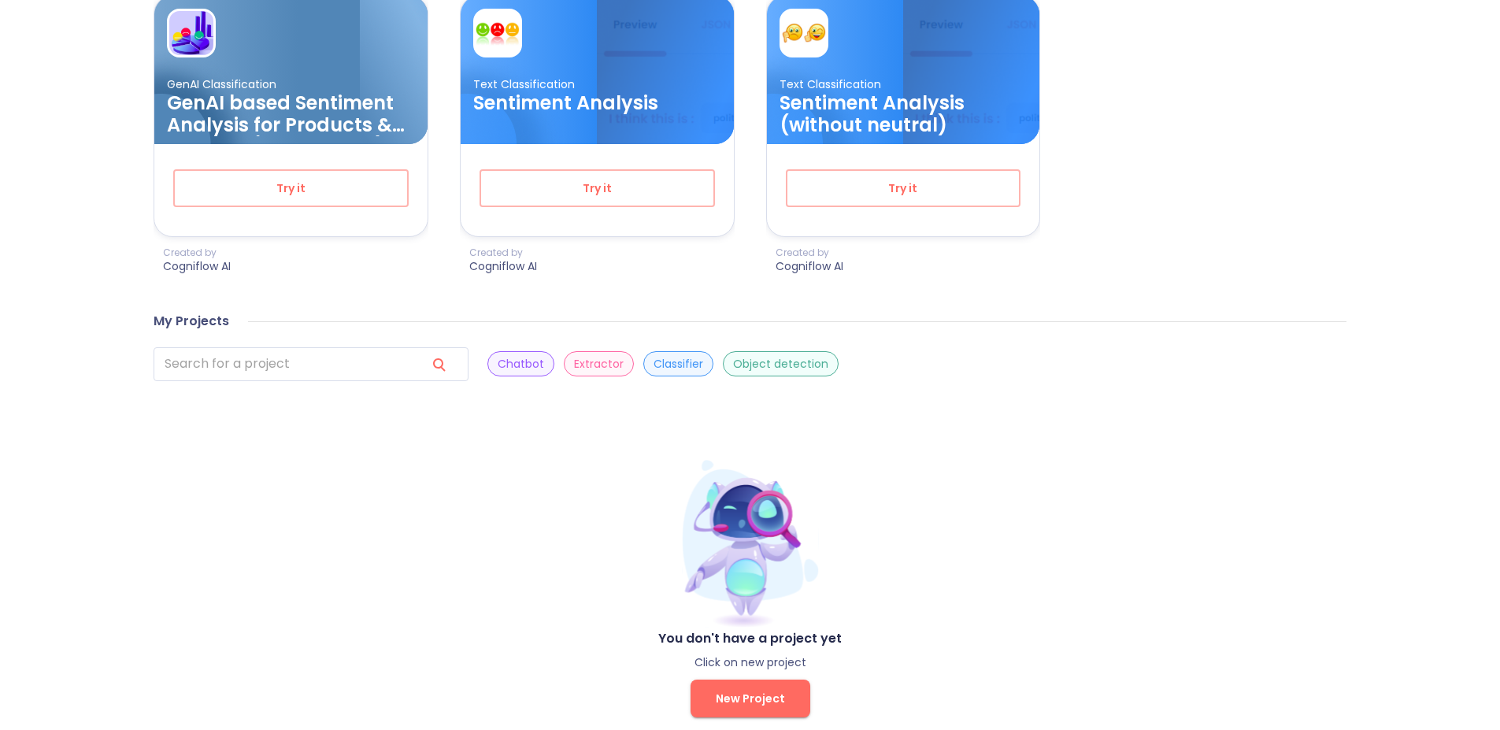
scroll to position [640, 0]
click at [782, 679] on button "New Project" at bounding box center [750, 698] width 120 height 38
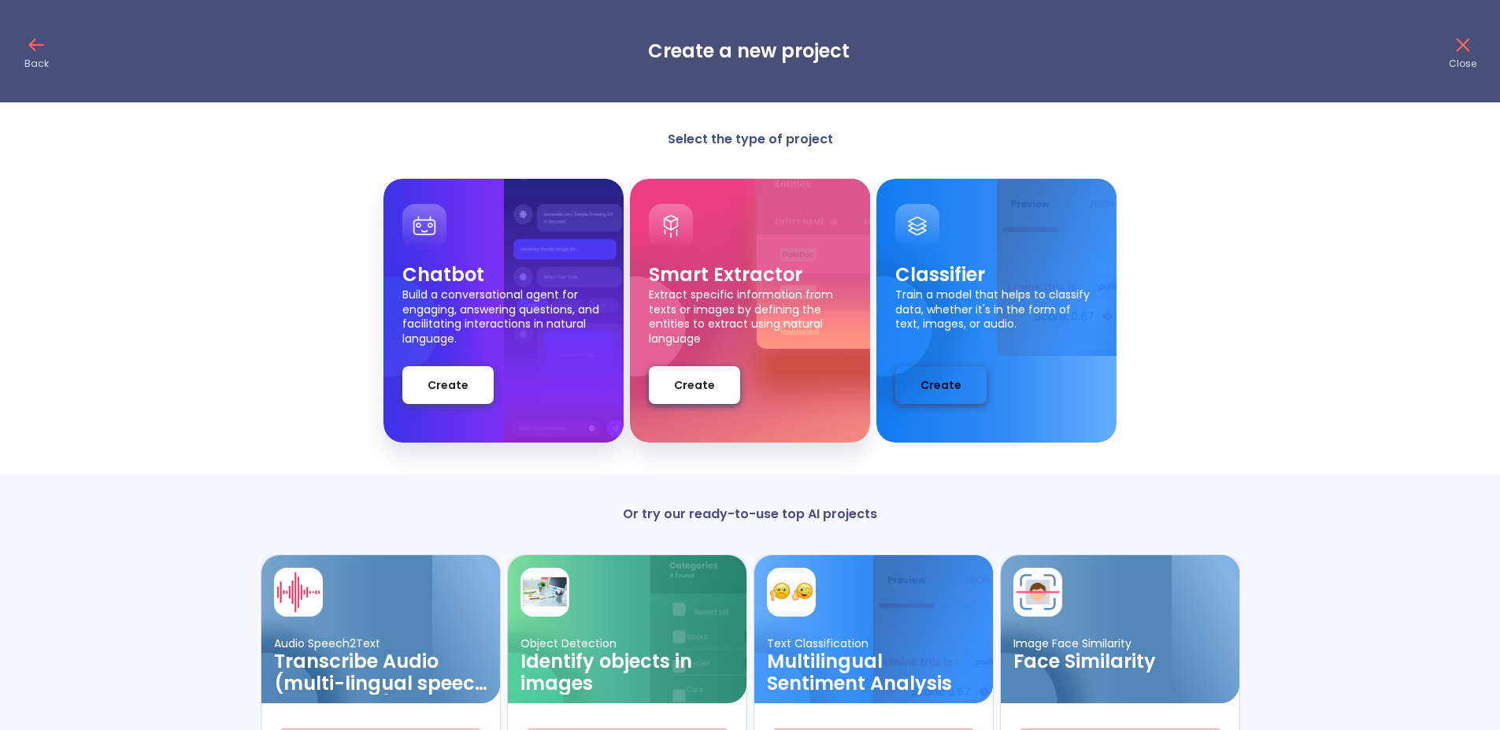
click at [952, 390] on span "Create" at bounding box center [940, 385] width 41 height 20
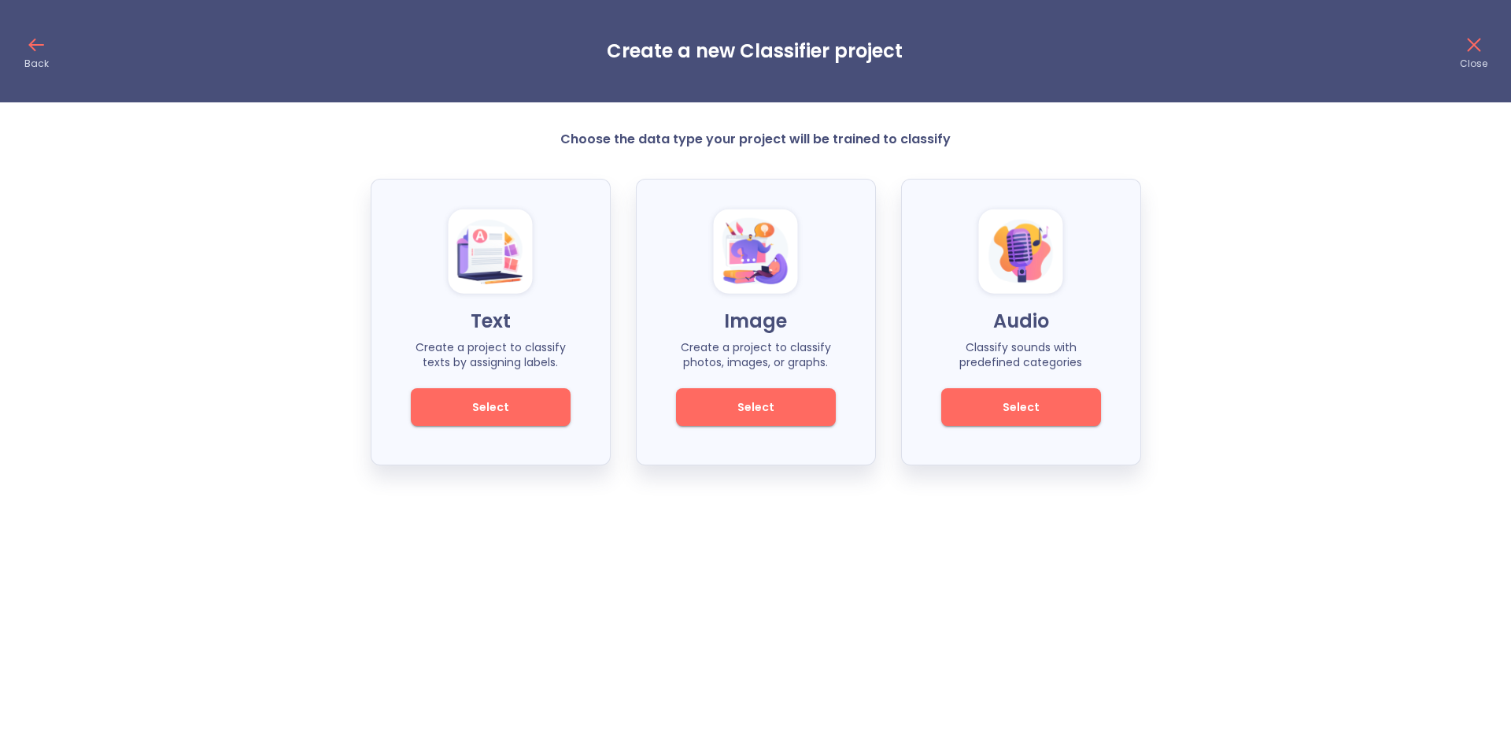
click at [538, 405] on span "Select" at bounding box center [491, 408] width 106 height 20
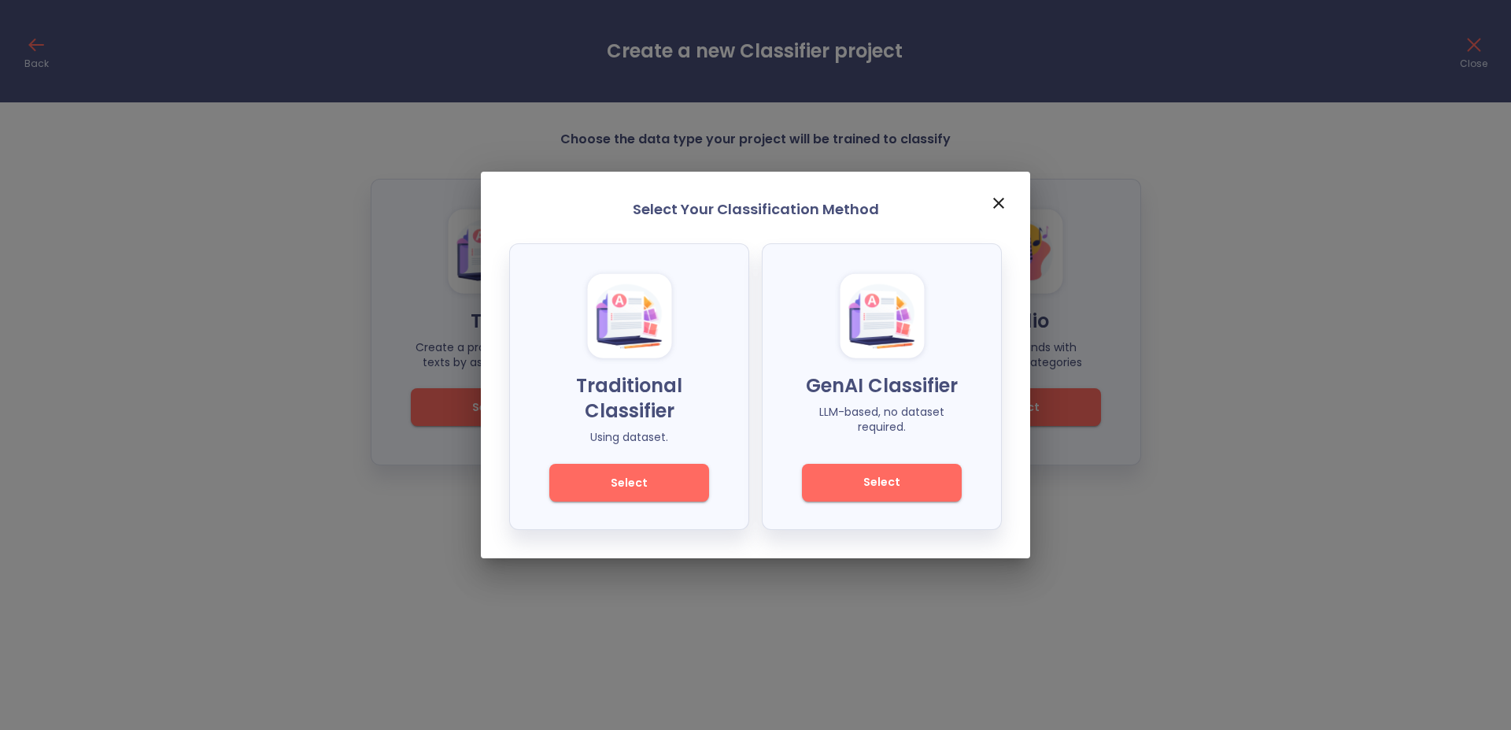
click at [927, 484] on span "Select" at bounding box center [882, 482] width 106 height 20
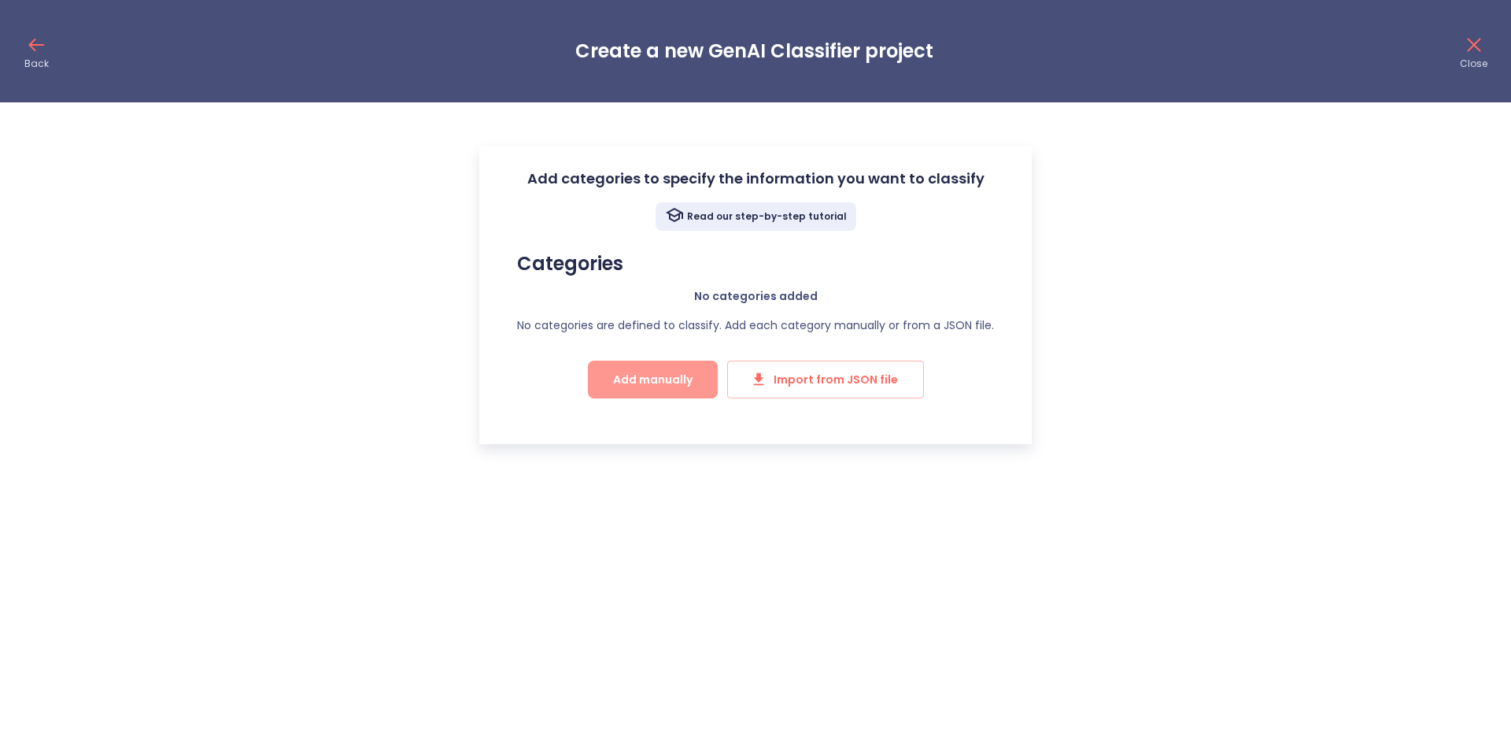
click at [677, 378] on span "Add manually" at bounding box center [653, 380] width 80 height 20
